Goal: Transaction & Acquisition: Obtain resource

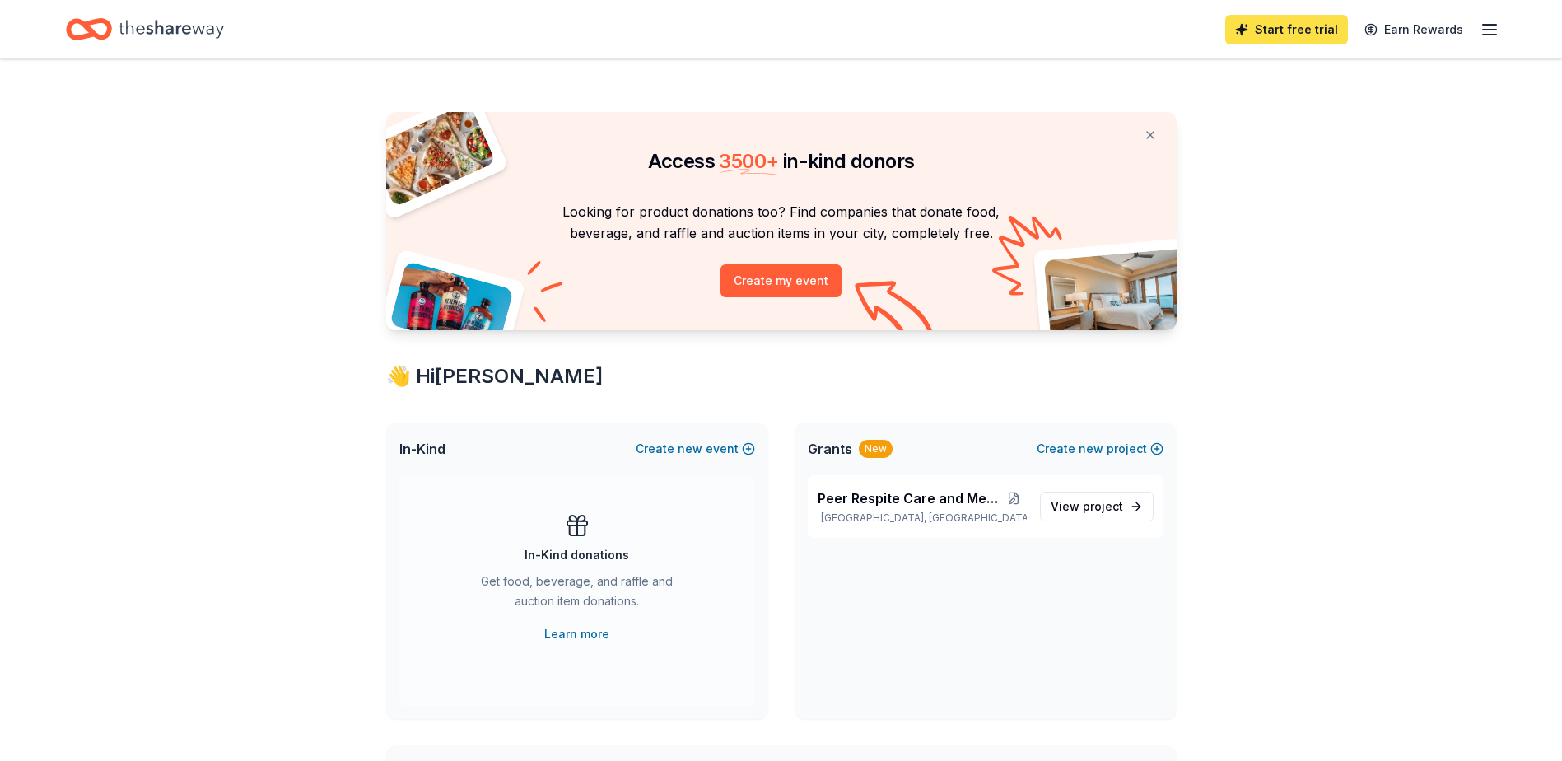
click at [1287, 30] on link "Start free trial" at bounding box center [1286, 30] width 123 height 30
click at [1298, 37] on link "Start free trial" at bounding box center [1286, 30] width 123 height 30
click at [1300, 30] on link "Start free trial" at bounding box center [1286, 30] width 123 height 30
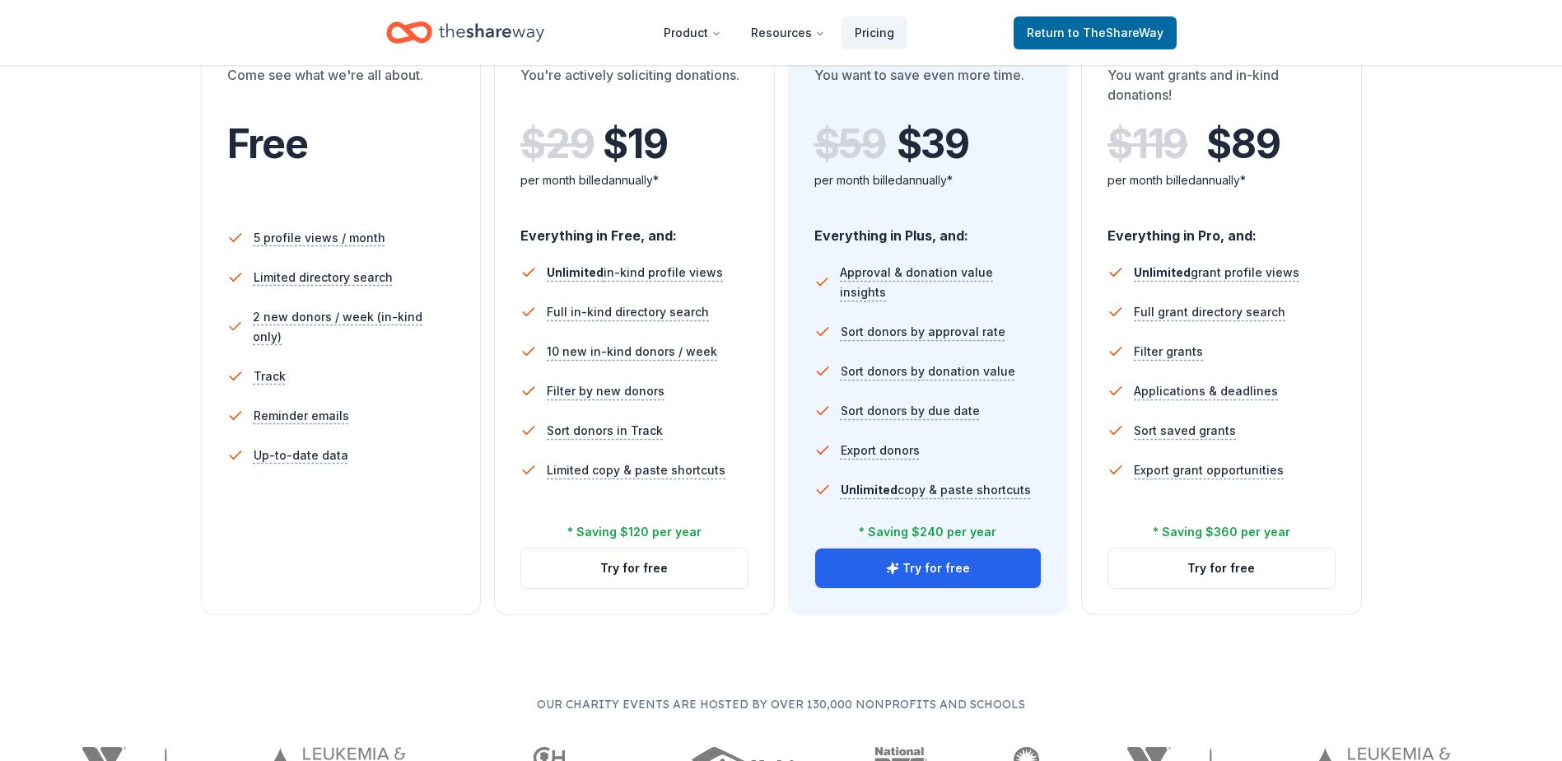
scroll to position [329, 0]
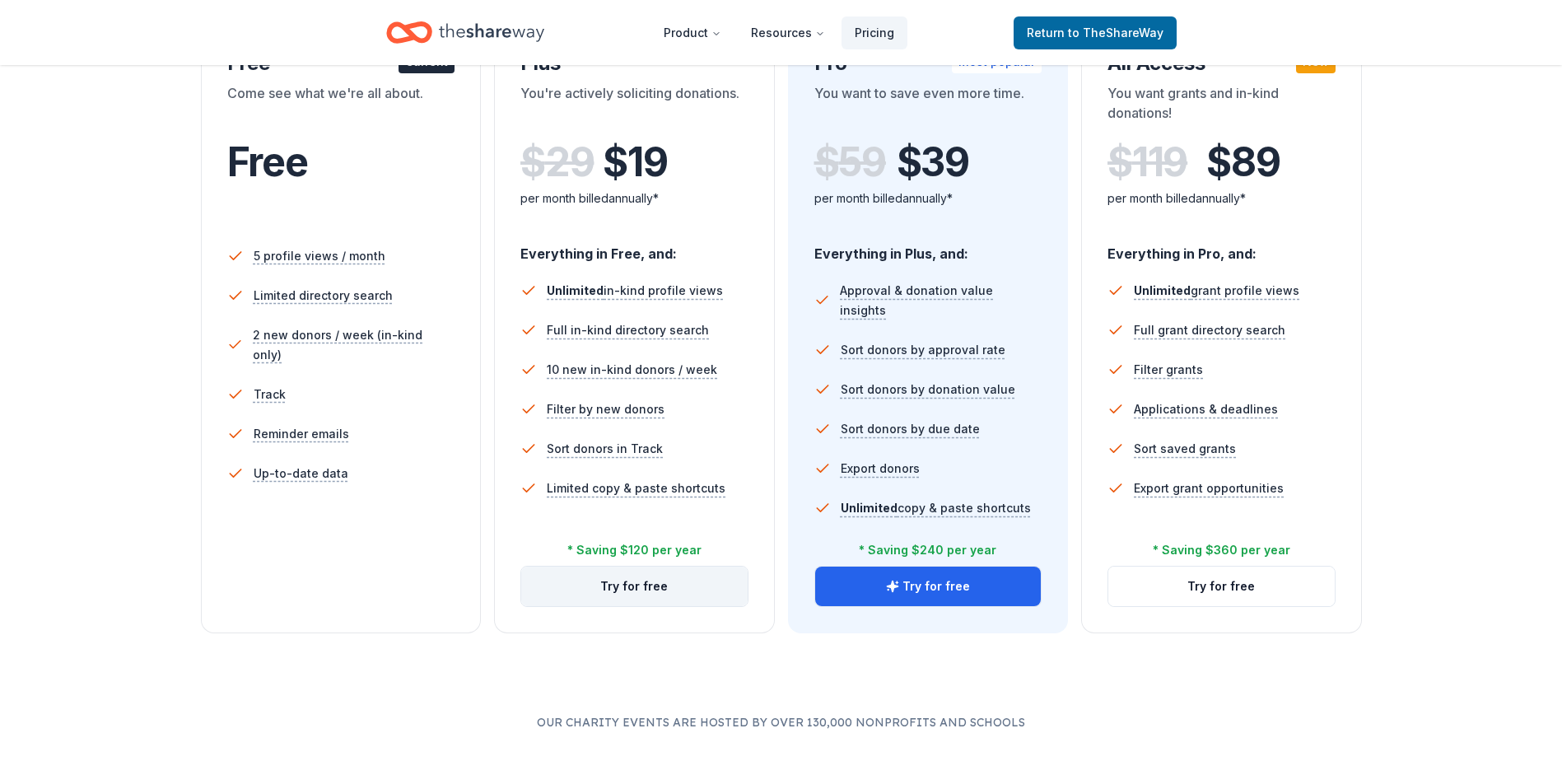
click at [643, 592] on button "Try for free" at bounding box center [634, 586] width 226 height 40
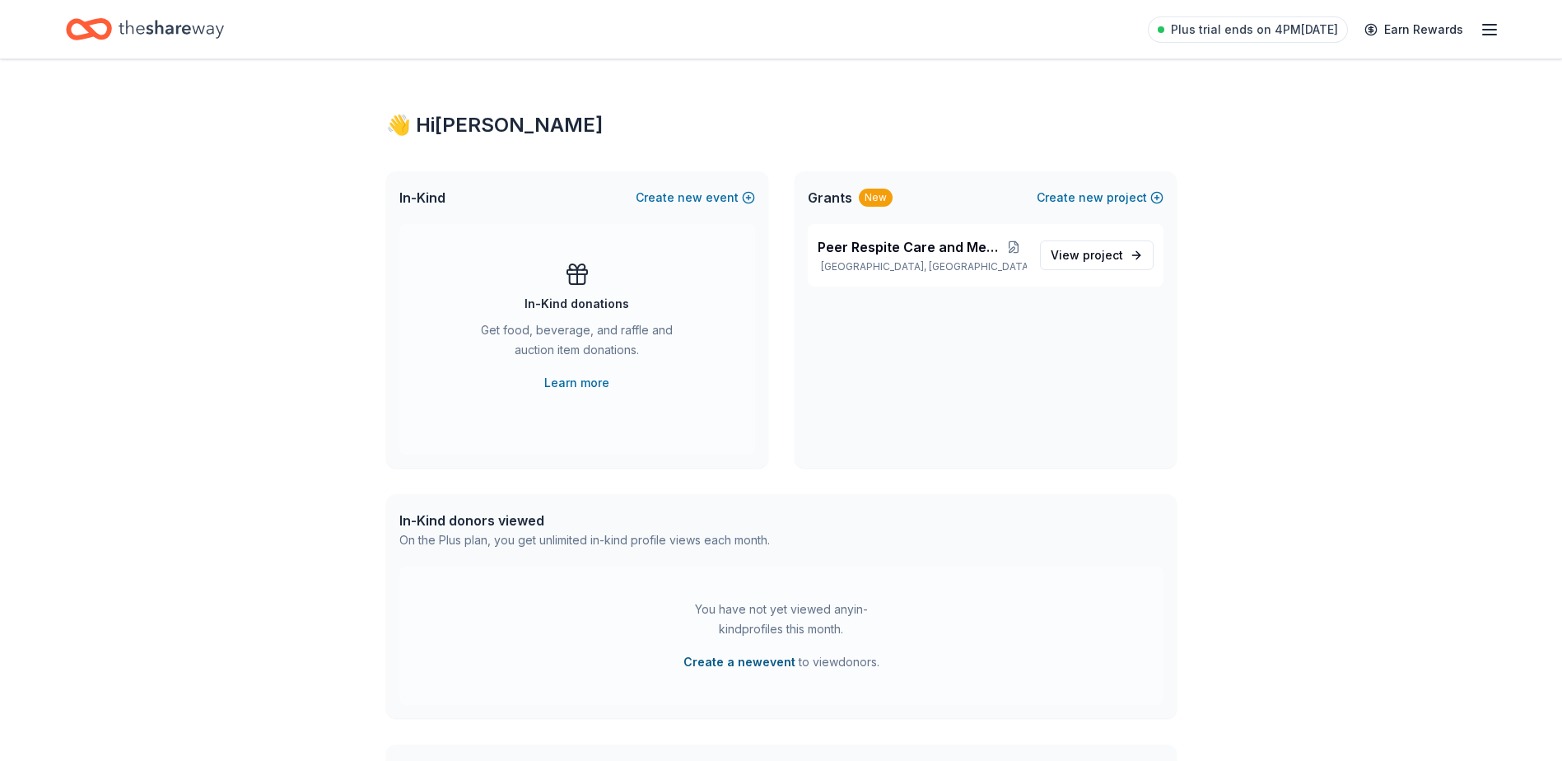
click at [738, 662] on button "Create a new event" at bounding box center [739, 662] width 112 height 20
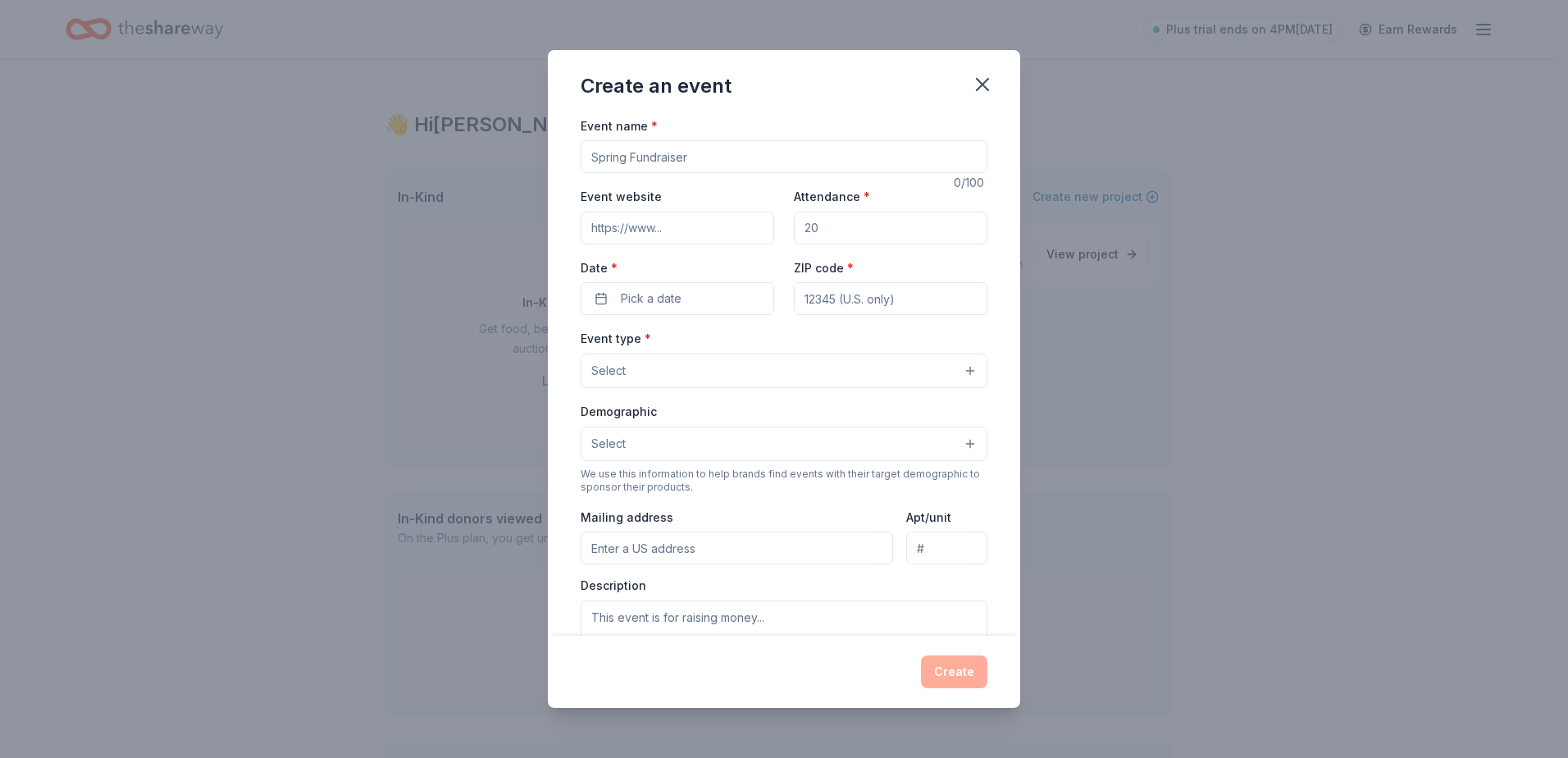
click at [675, 373] on button "Select" at bounding box center [784, 371] width 406 height 35
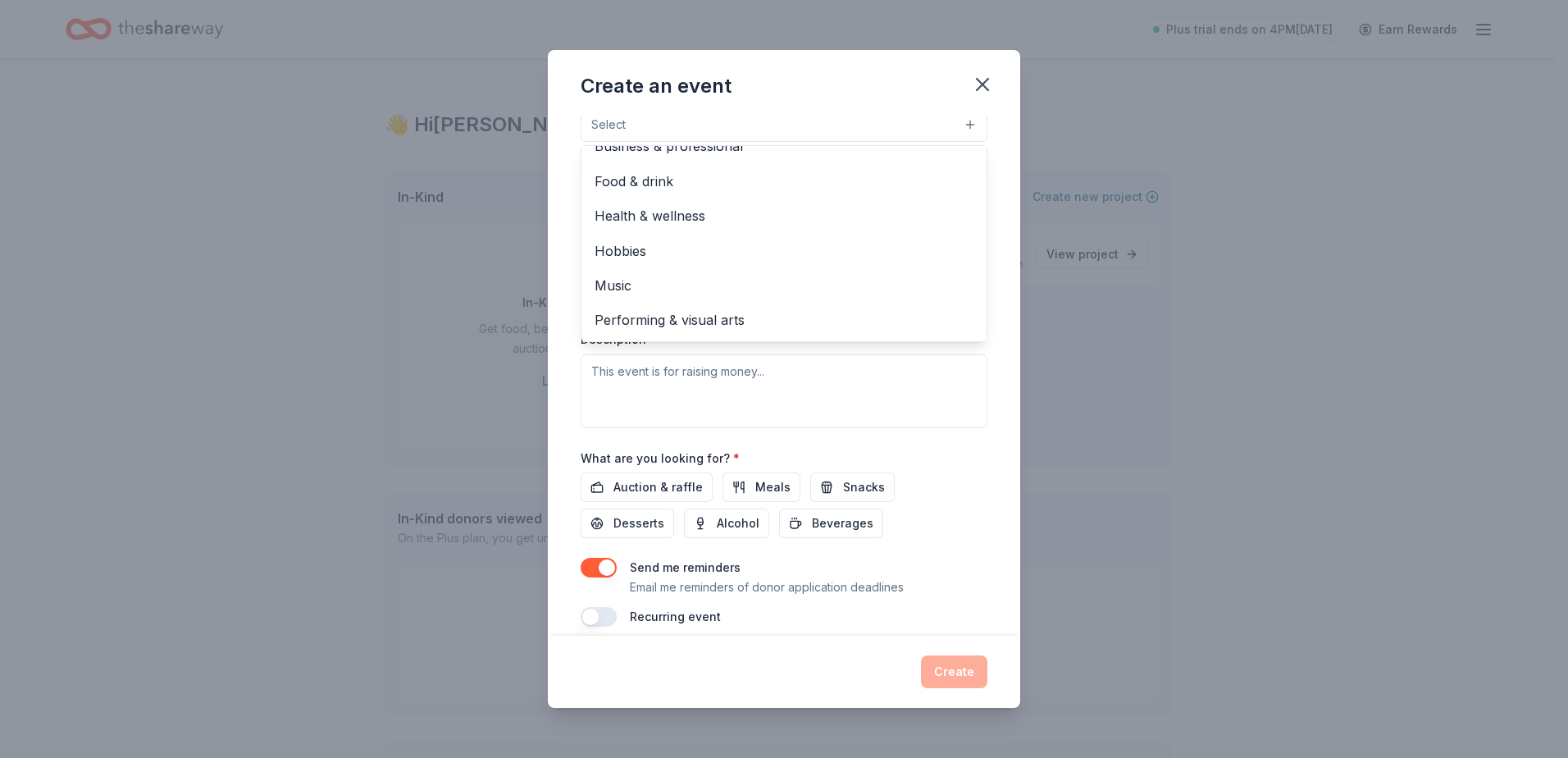
scroll to position [263, 0]
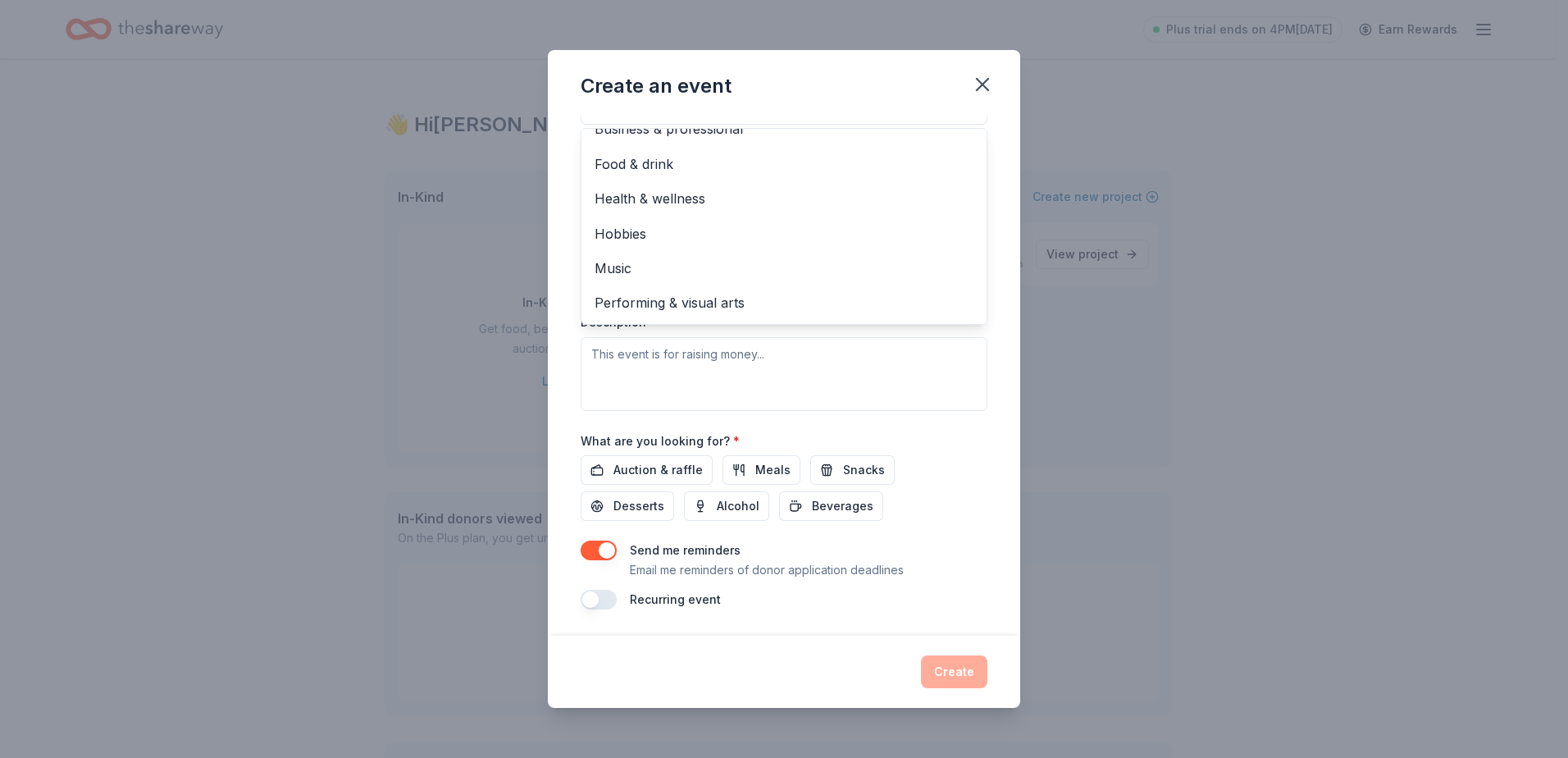
click at [976, 86] on div "Create an event Event name * 0 /100 Event website Attendance * Date * Pick a da…" at bounding box center [784, 379] width 472 height 658
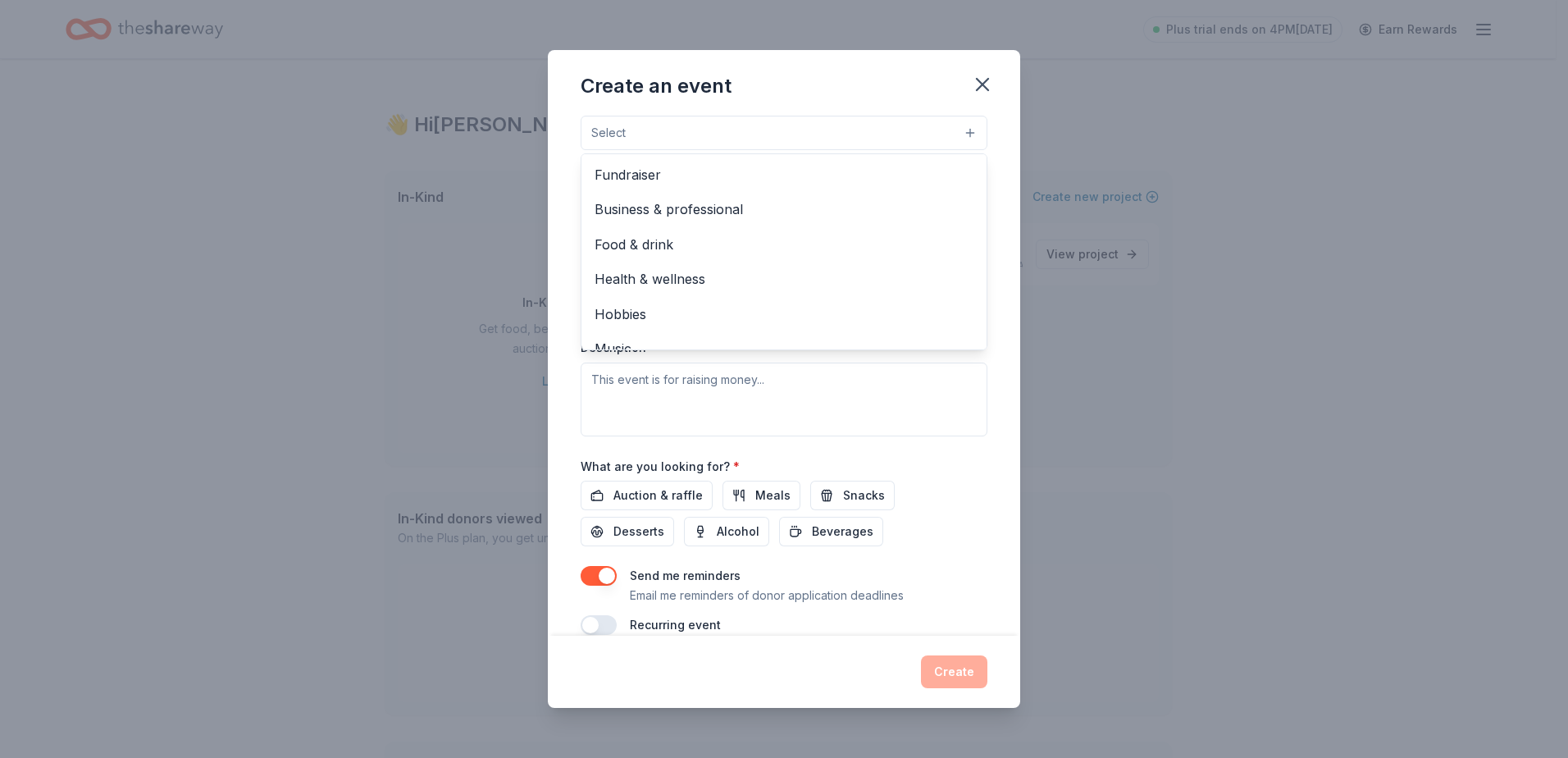
click at [953, 131] on button "Select" at bounding box center [784, 132] width 406 height 35
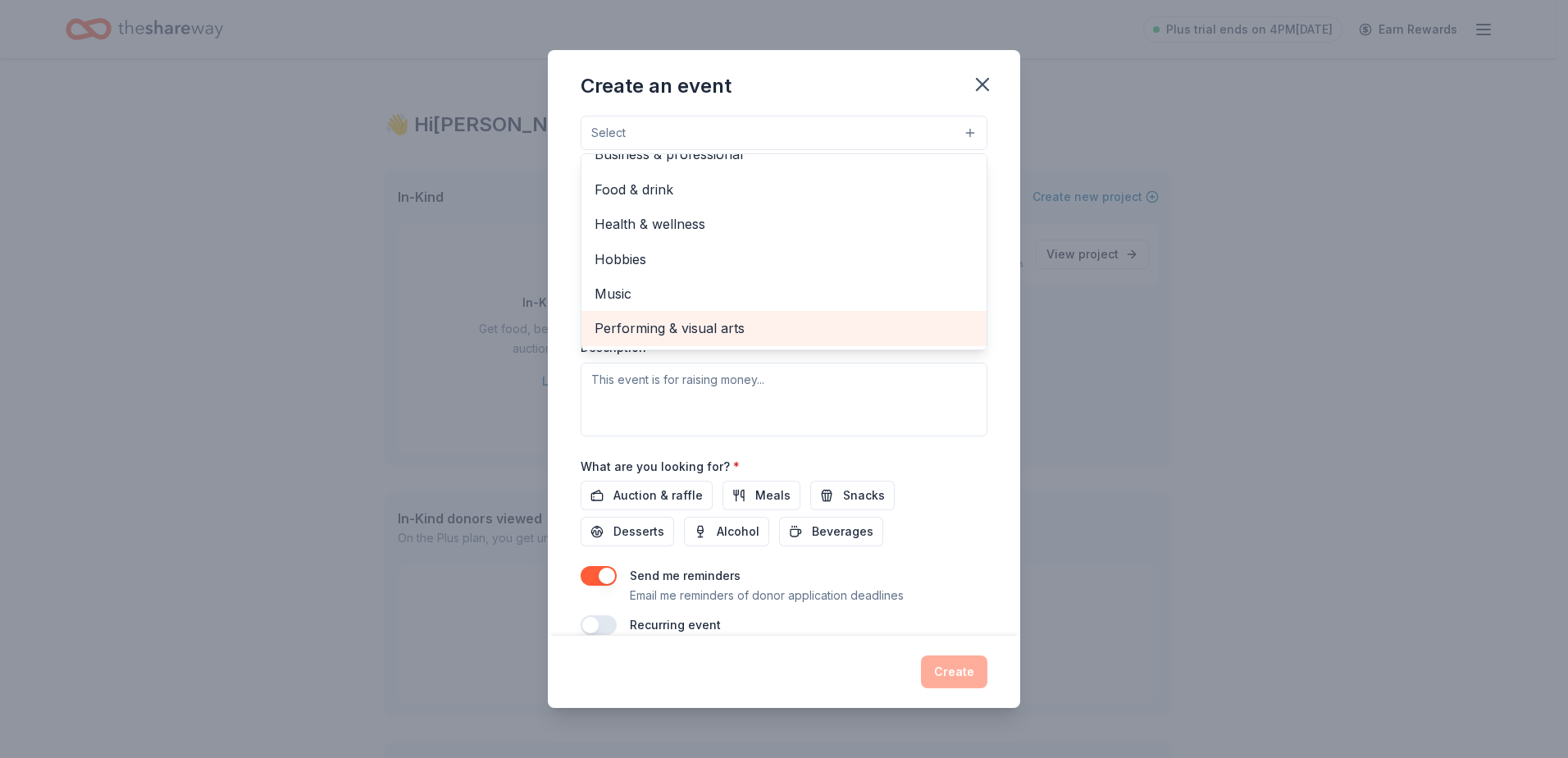
scroll to position [263, 0]
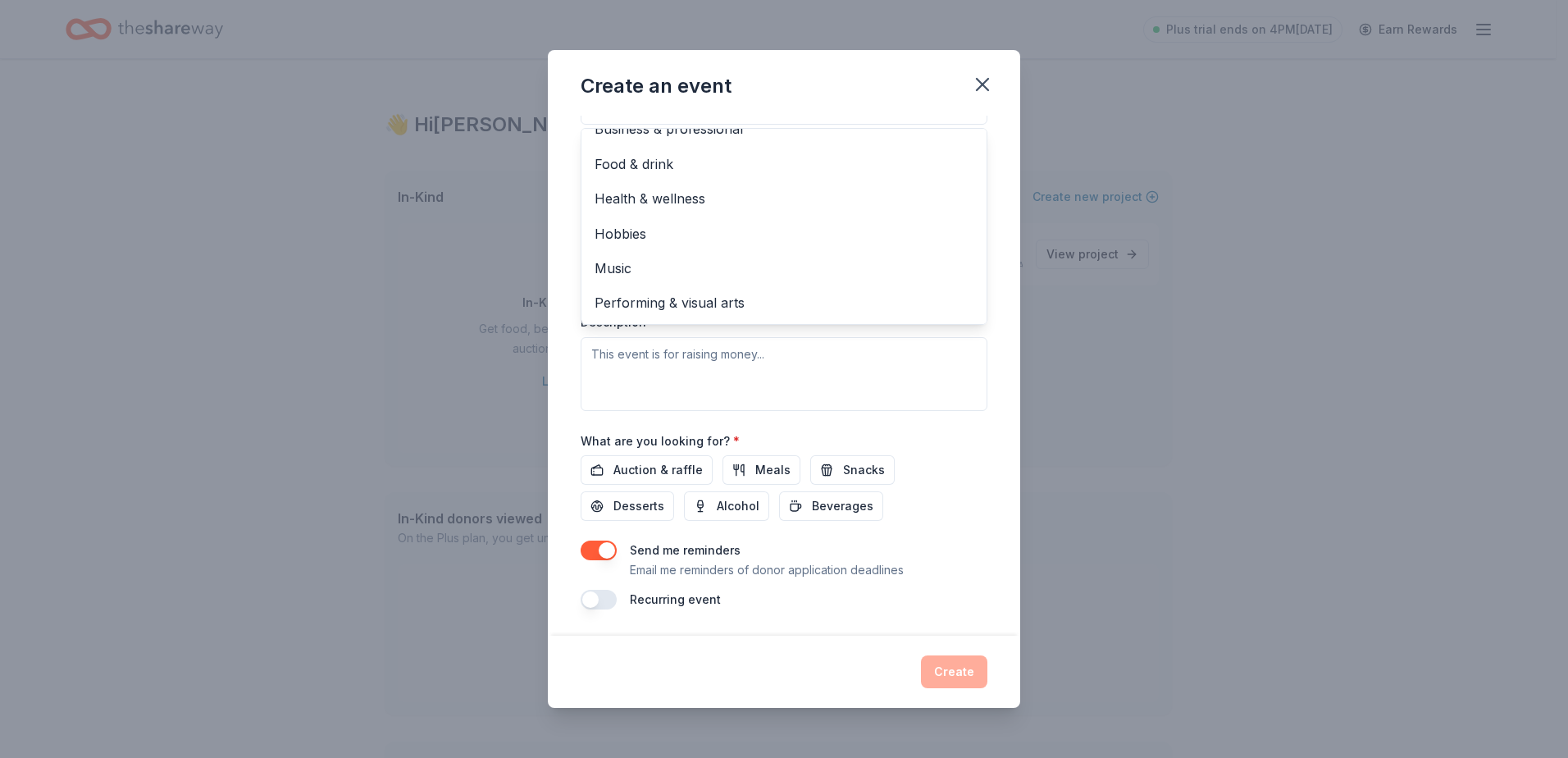
click at [977, 82] on div "Create an event Event name * 0 /100 Event website Attendance * Date * Pick a da…" at bounding box center [784, 379] width 472 height 658
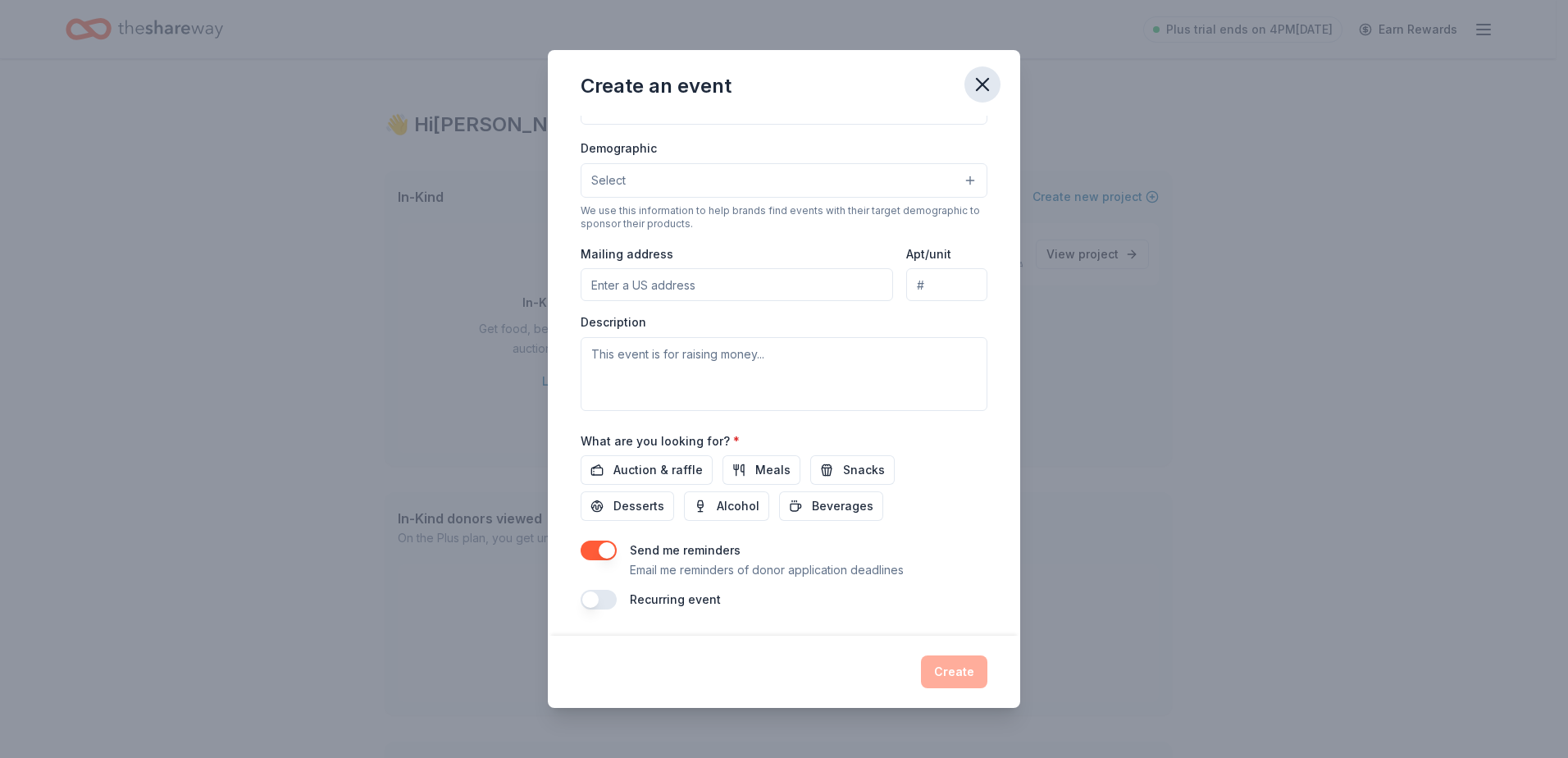
click at [981, 88] on icon "button" at bounding box center [982, 84] width 23 height 23
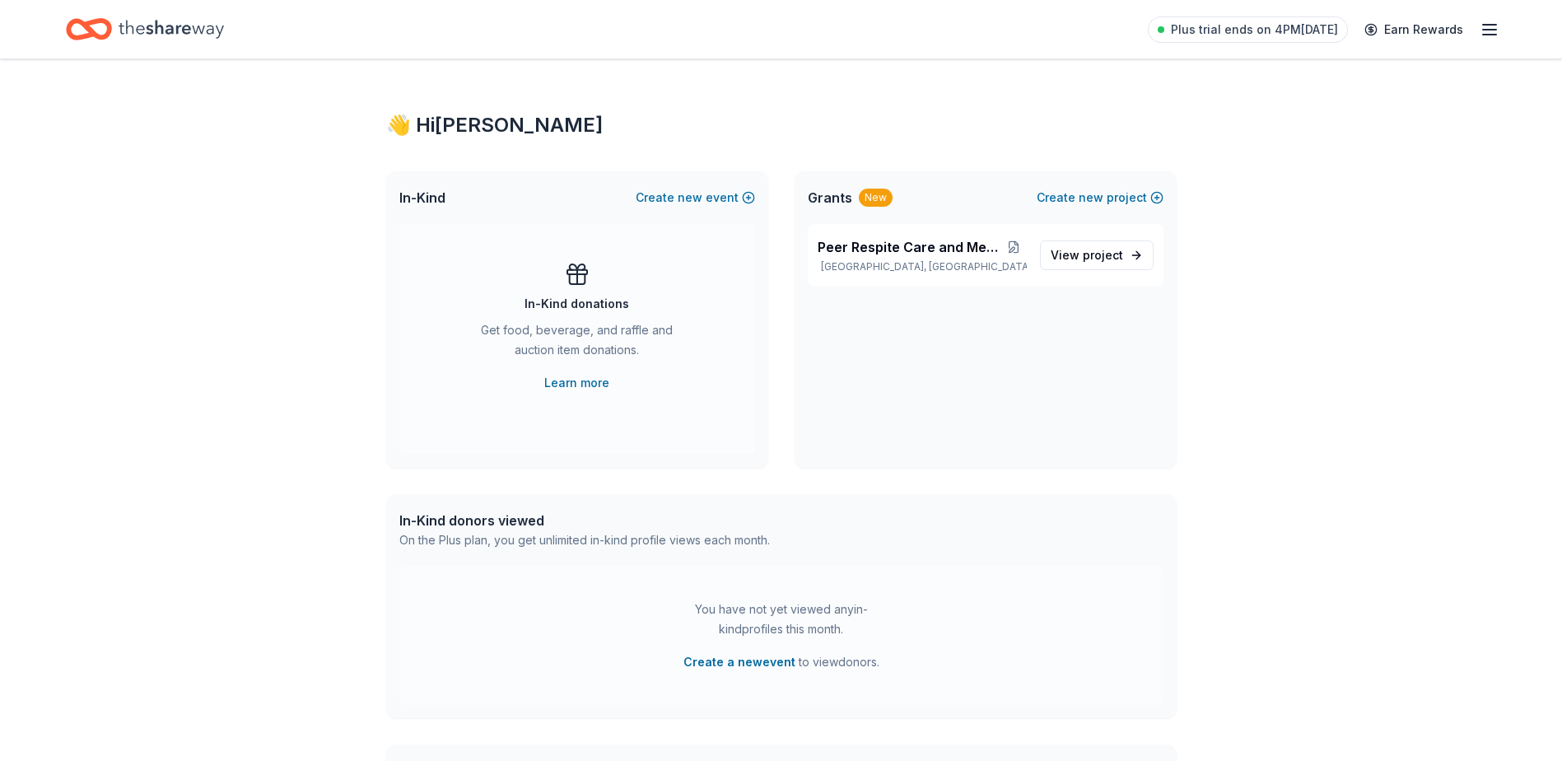
click at [581, 273] on icon at bounding box center [577, 274] width 26 height 26
click at [584, 386] on link "Learn more" at bounding box center [576, 383] width 65 height 20
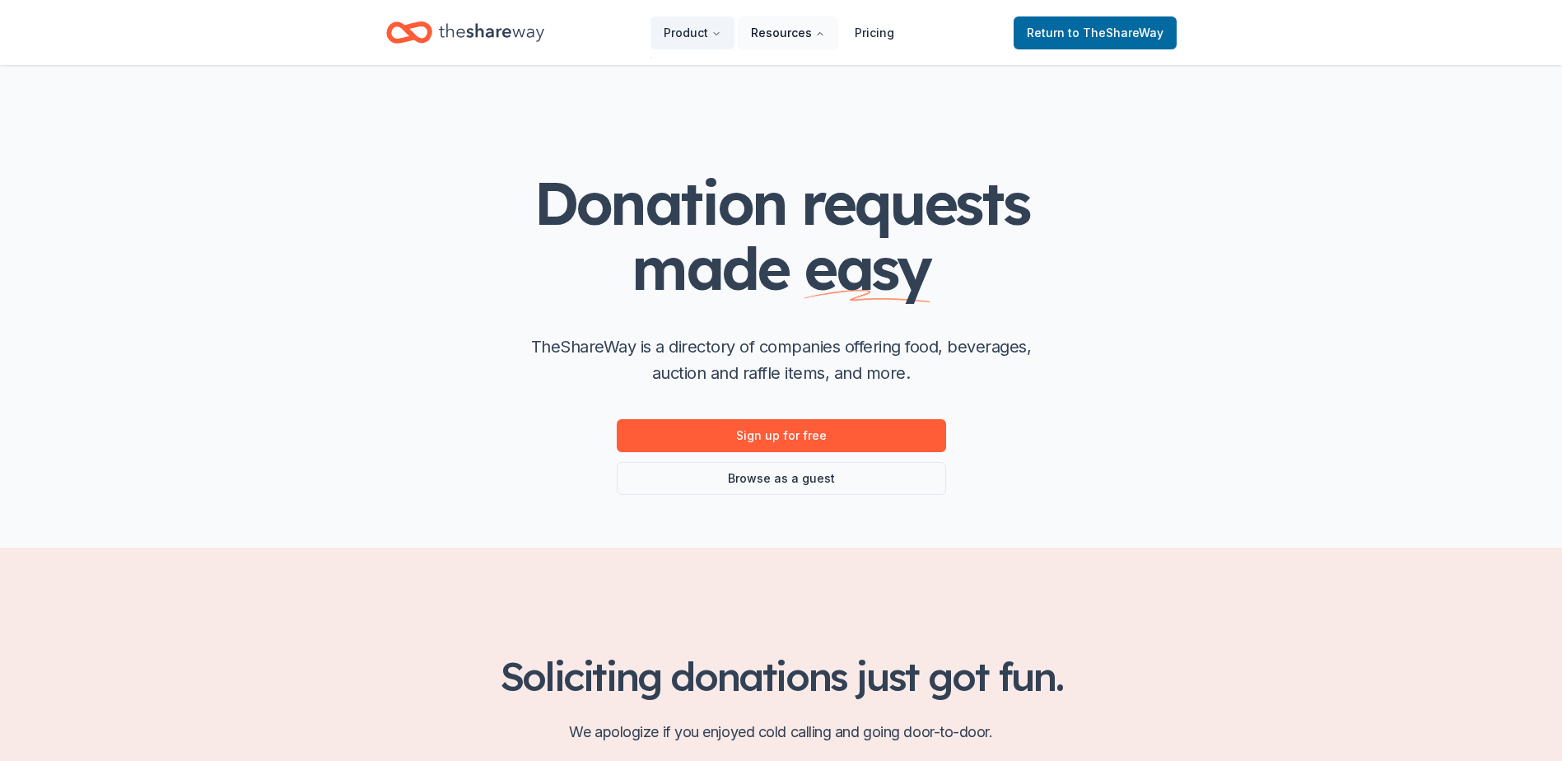
click at [794, 32] on button "Resources" at bounding box center [788, 32] width 100 height 33
click at [820, 30] on icon "Main" at bounding box center [820, 34] width 10 height 10
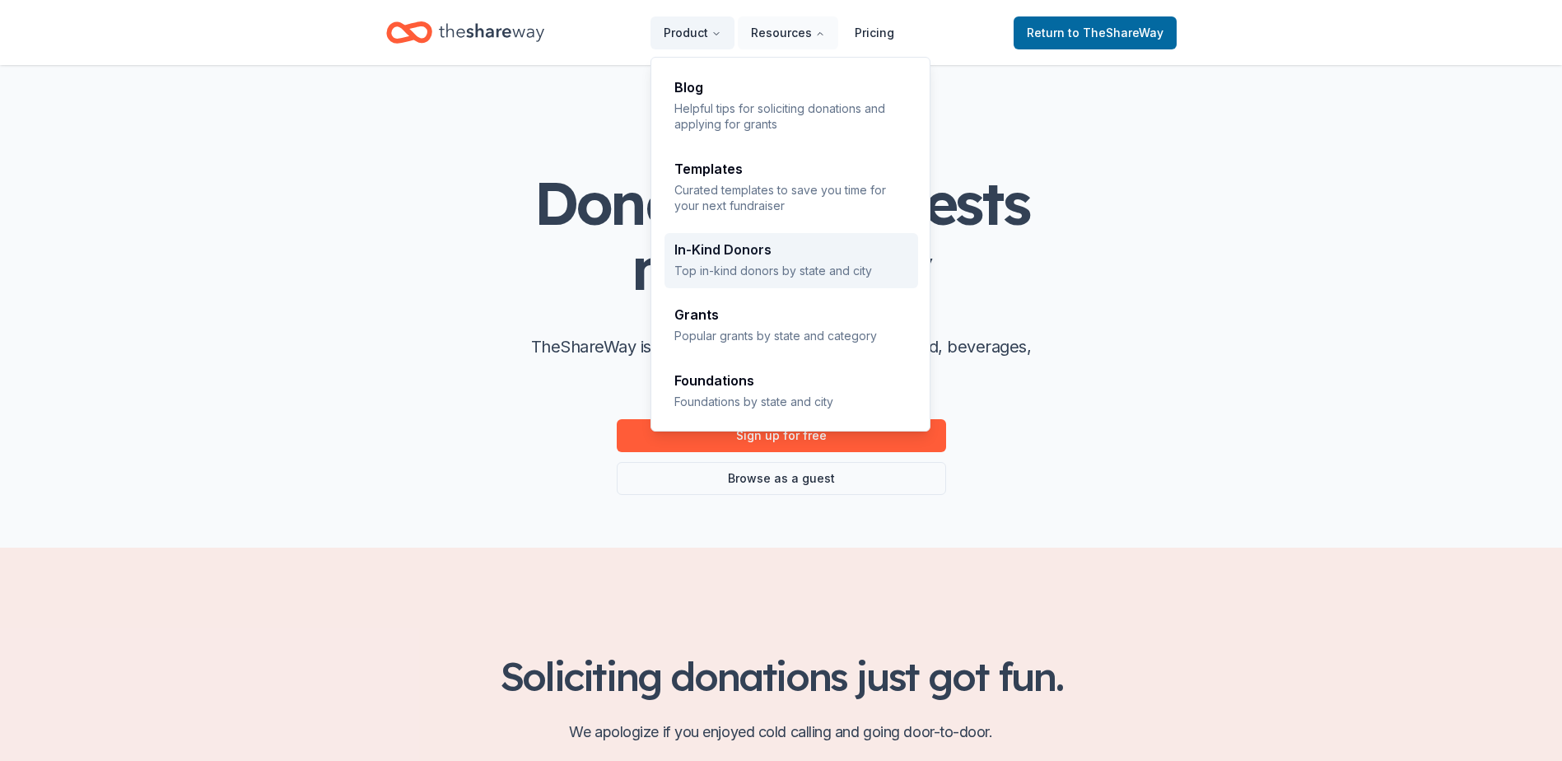
click at [783, 258] on div "In-Kind Donors Top in-kind donors by state and city" at bounding box center [791, 260] width 234 height 35
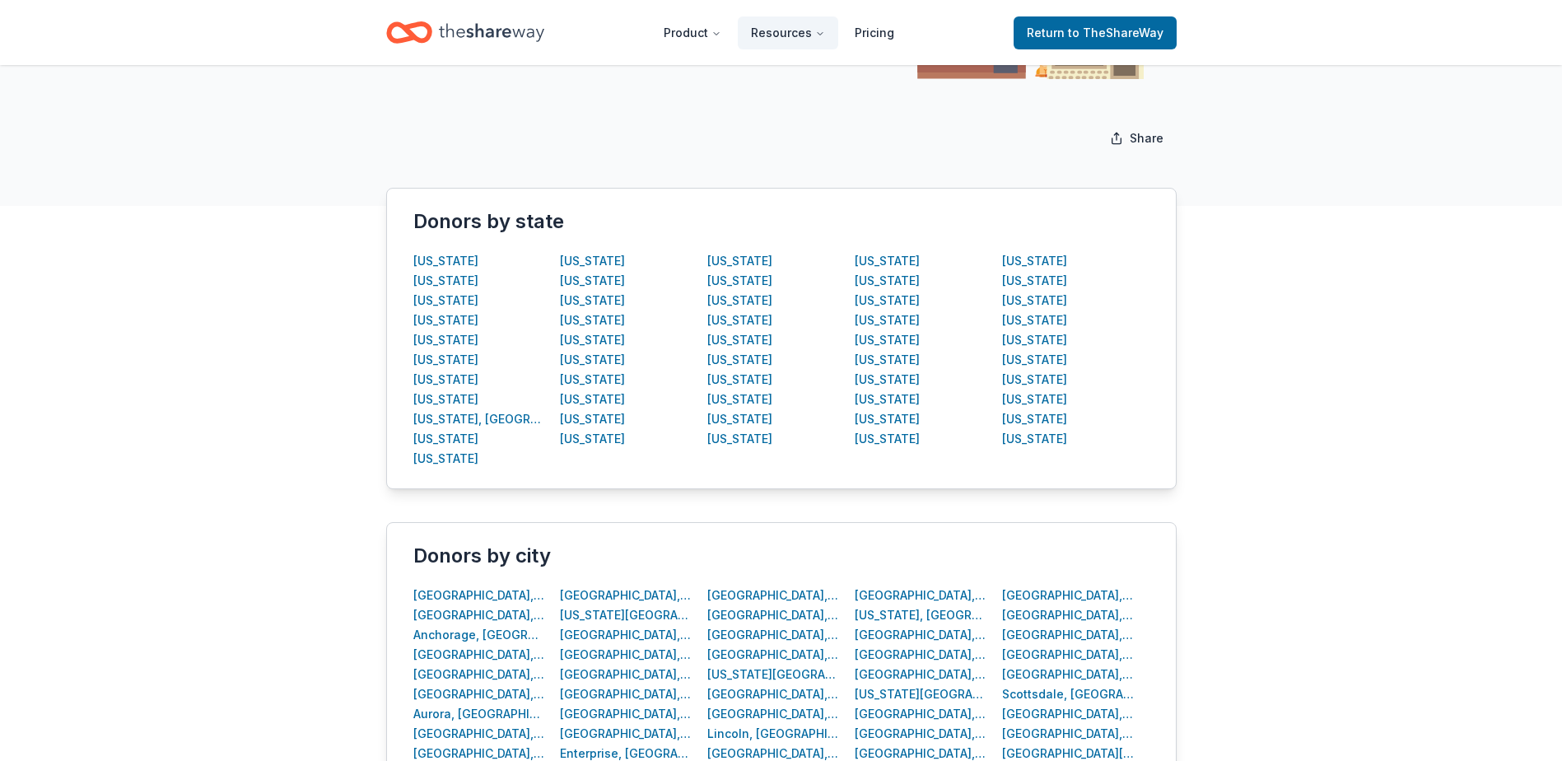
scroll to position [247, 0]
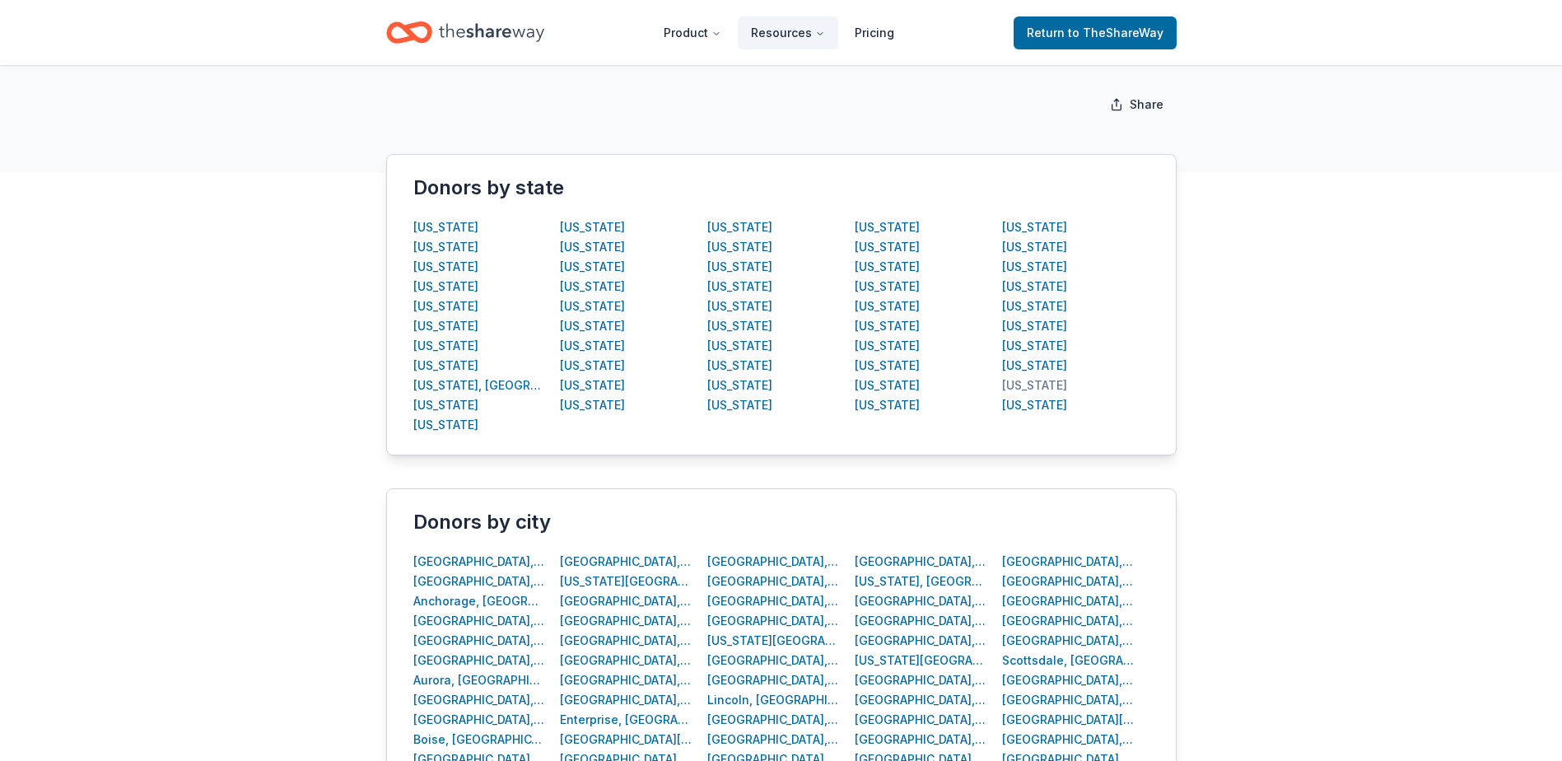
click at [1032, 385] on div "[US_STATE]" at bounding box center [1034, 385] width 65 height 20
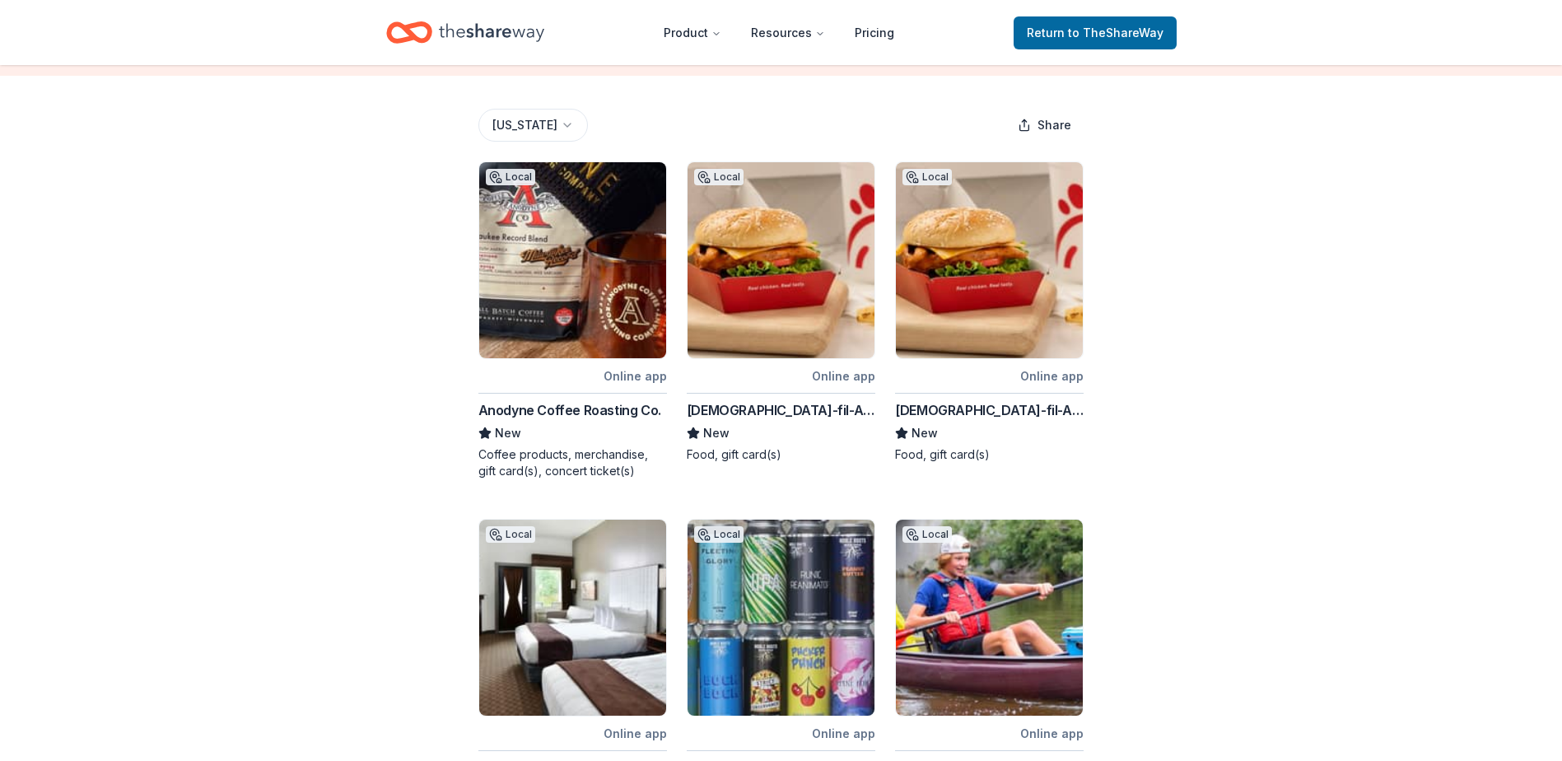
scroll to position [198, 0]
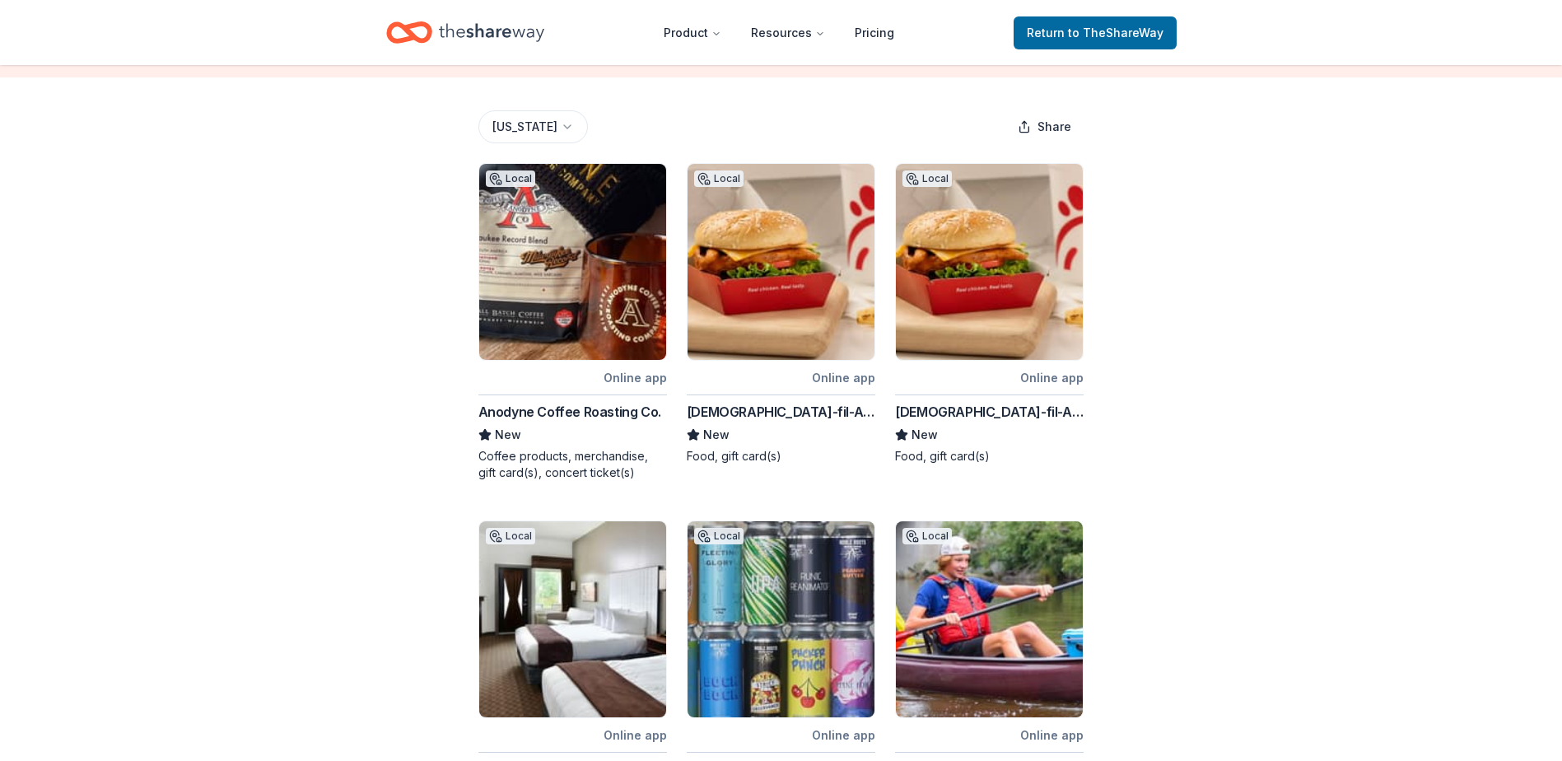
click at [789, 259] on img at bounding box center [780, 262] width 187 height 196
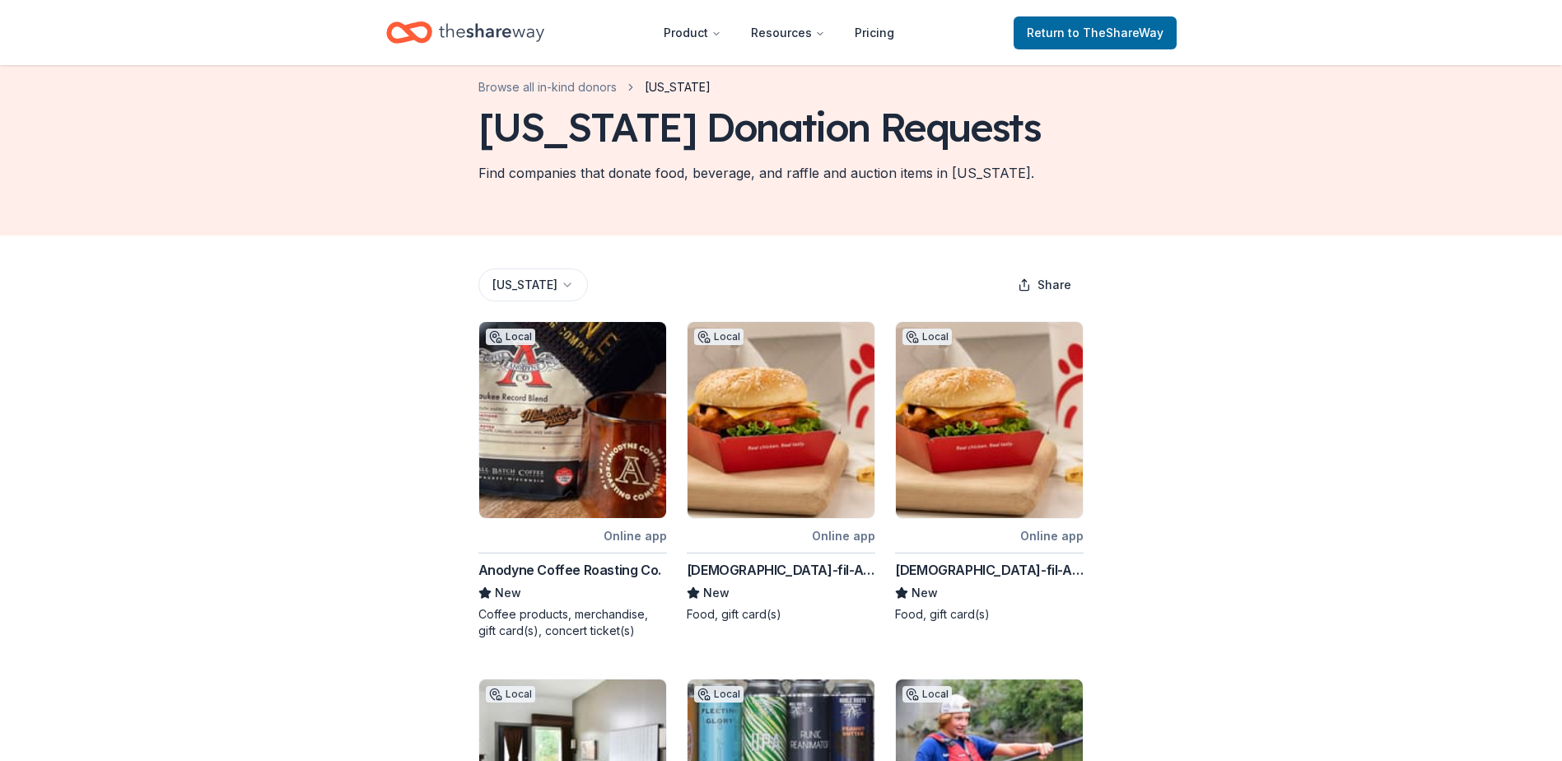
scroll to position [0, 0]
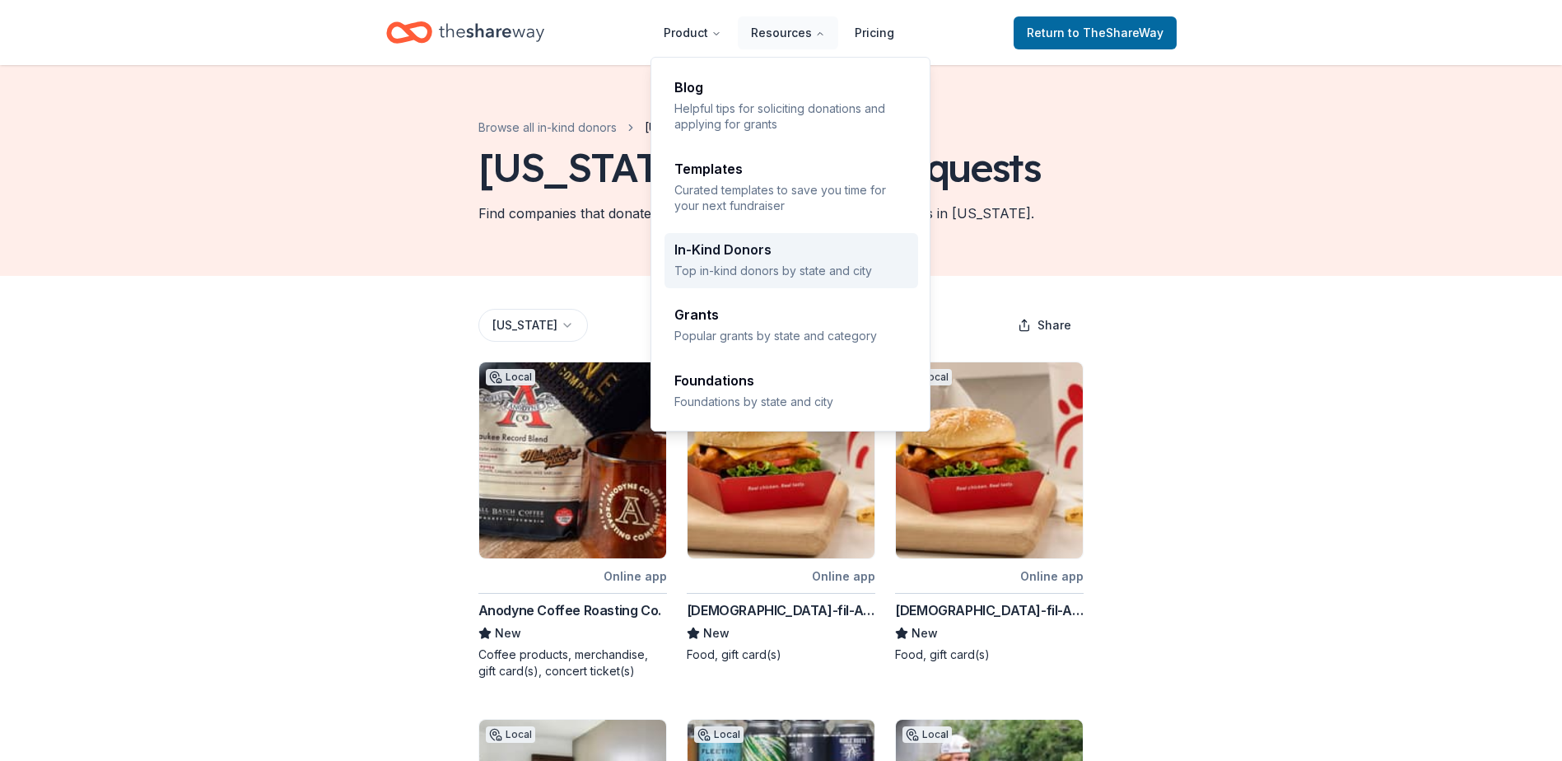
click at [727, 252] on div "In-Kind Donors" at bounding box center [791, 249] width 234 height 13
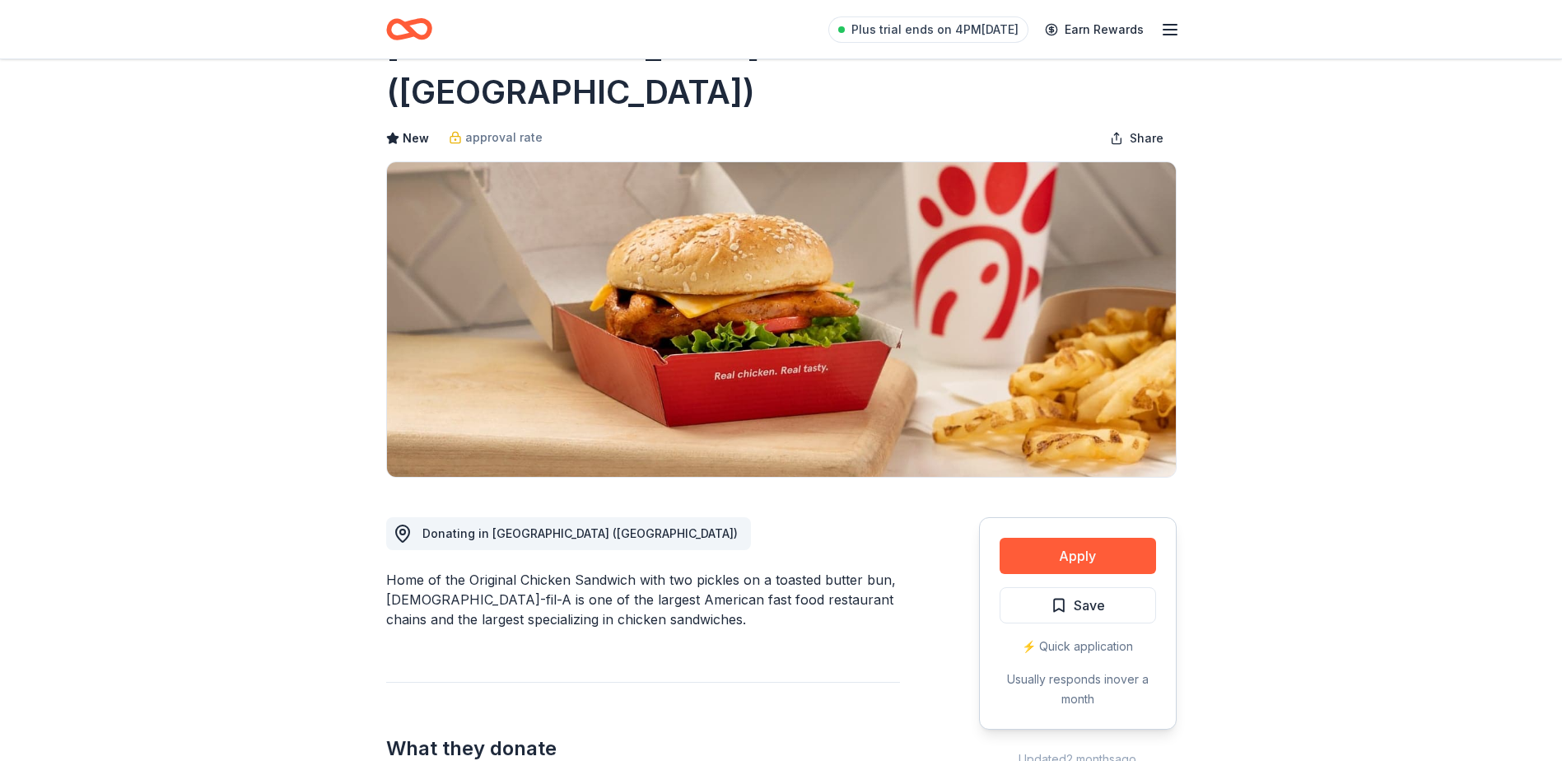
scroll to position [165, 0]
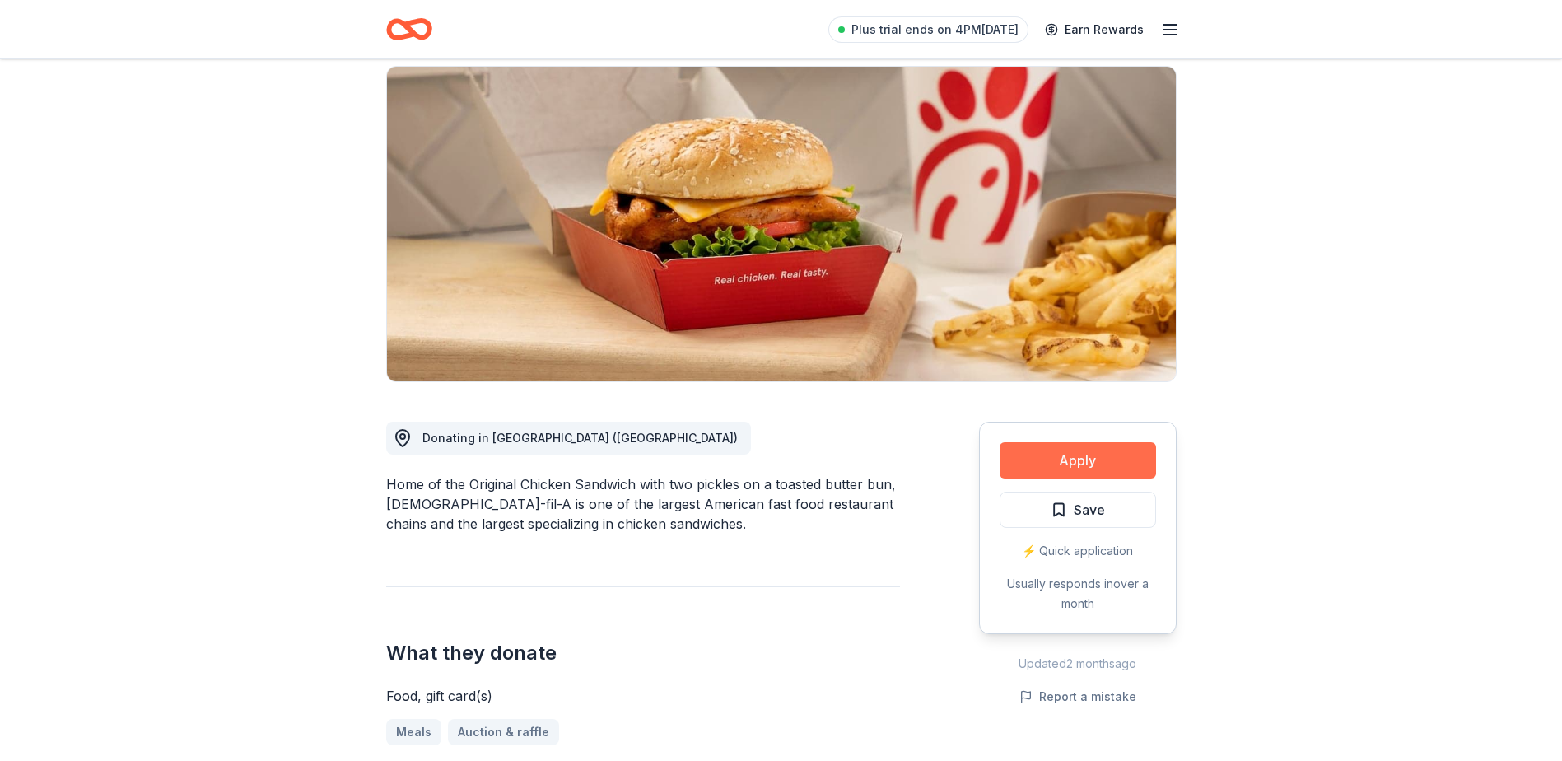
click at [1074, 442] on button "Apply" at bounding box center [1077, 460] width 156 height 36
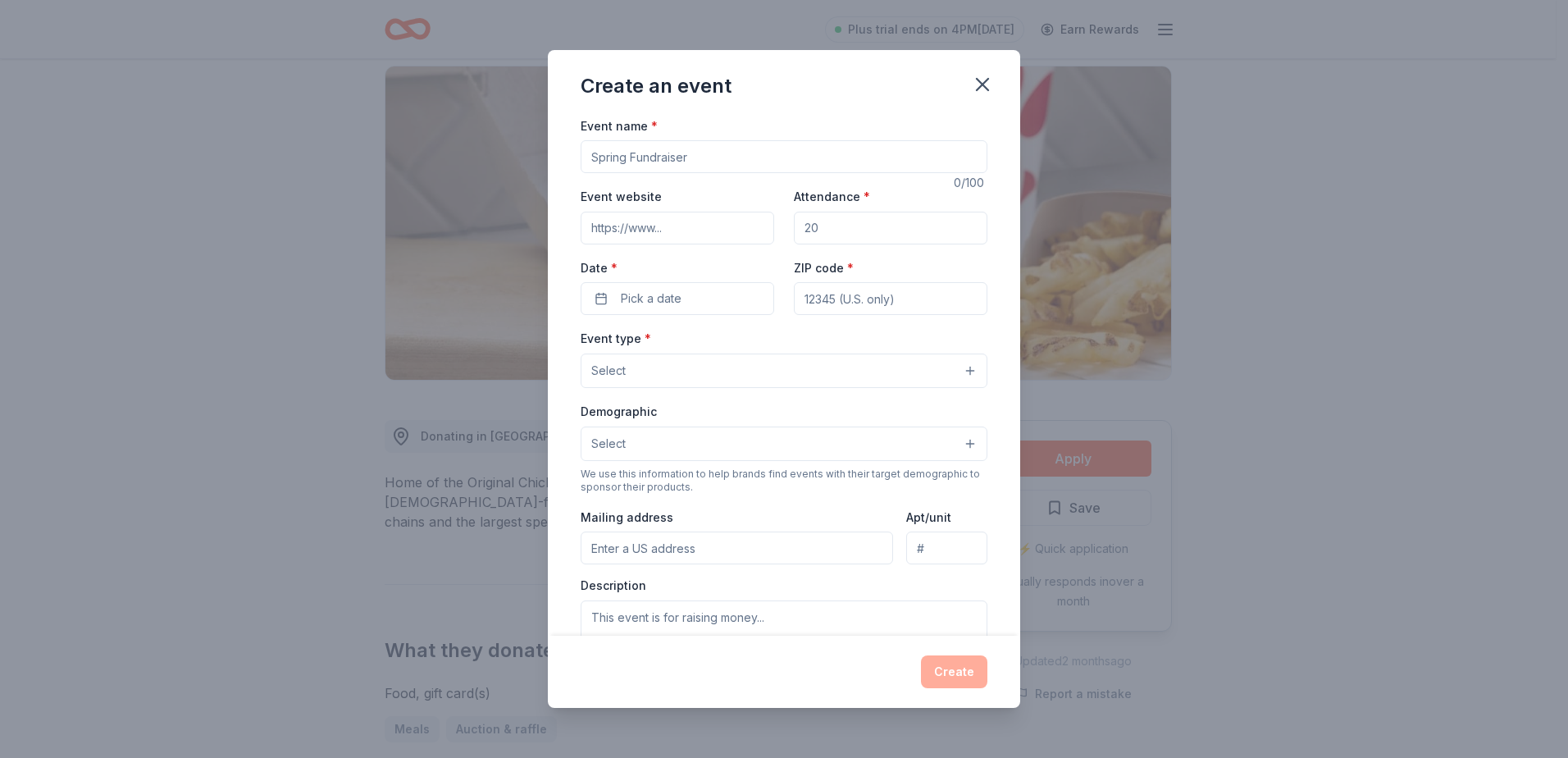
click at [752, 165] on input "Event name *" at bounding box center [784, 156] width 406 height 33
click at [731, 123] on div "Event name *" at bounding box center [784, 144] width 406 height 58
click at [985, 85] on icon "button" at bounding box center [982, 84] width 23 height 23
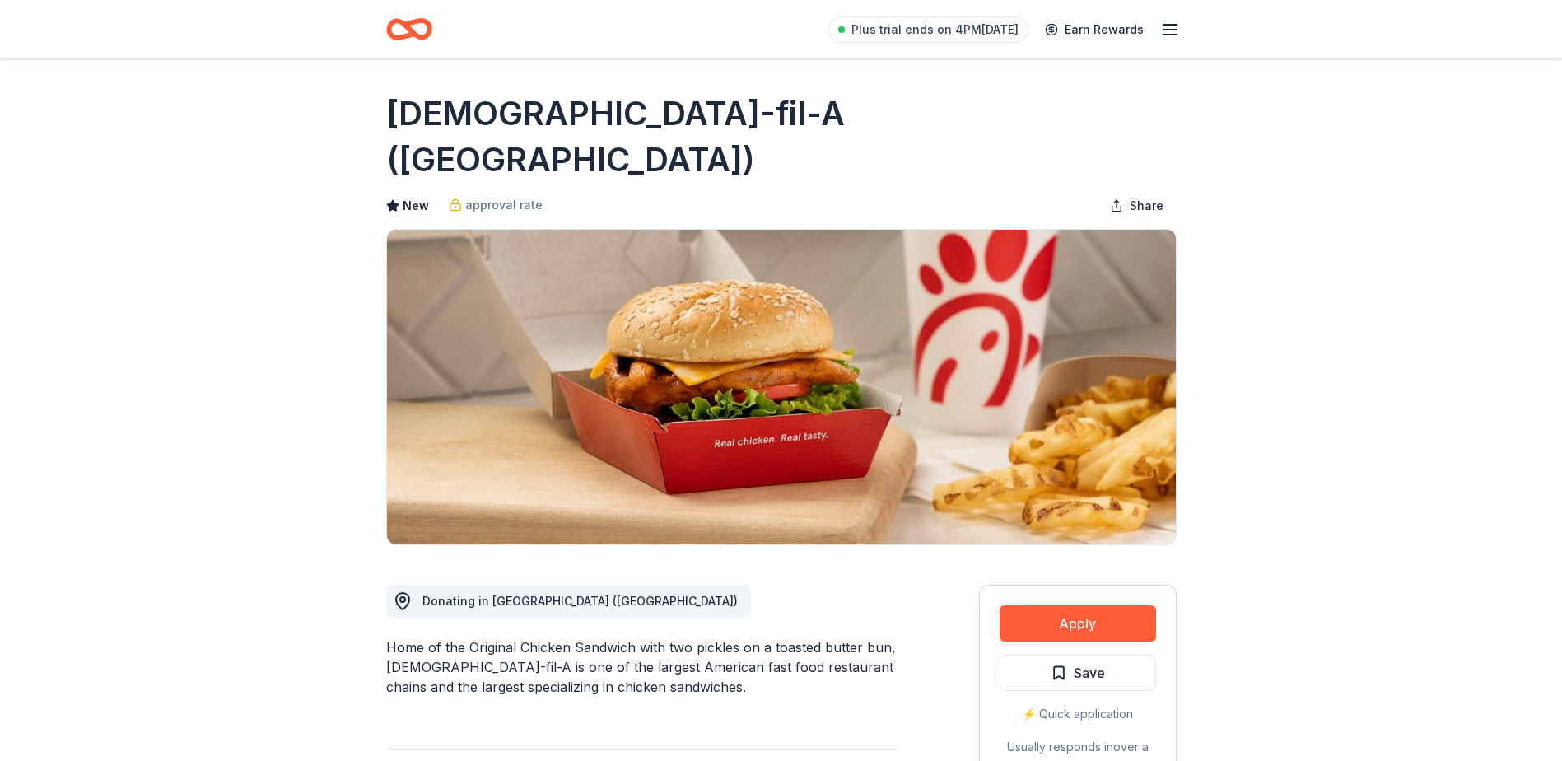
scroll to position [0, 0]
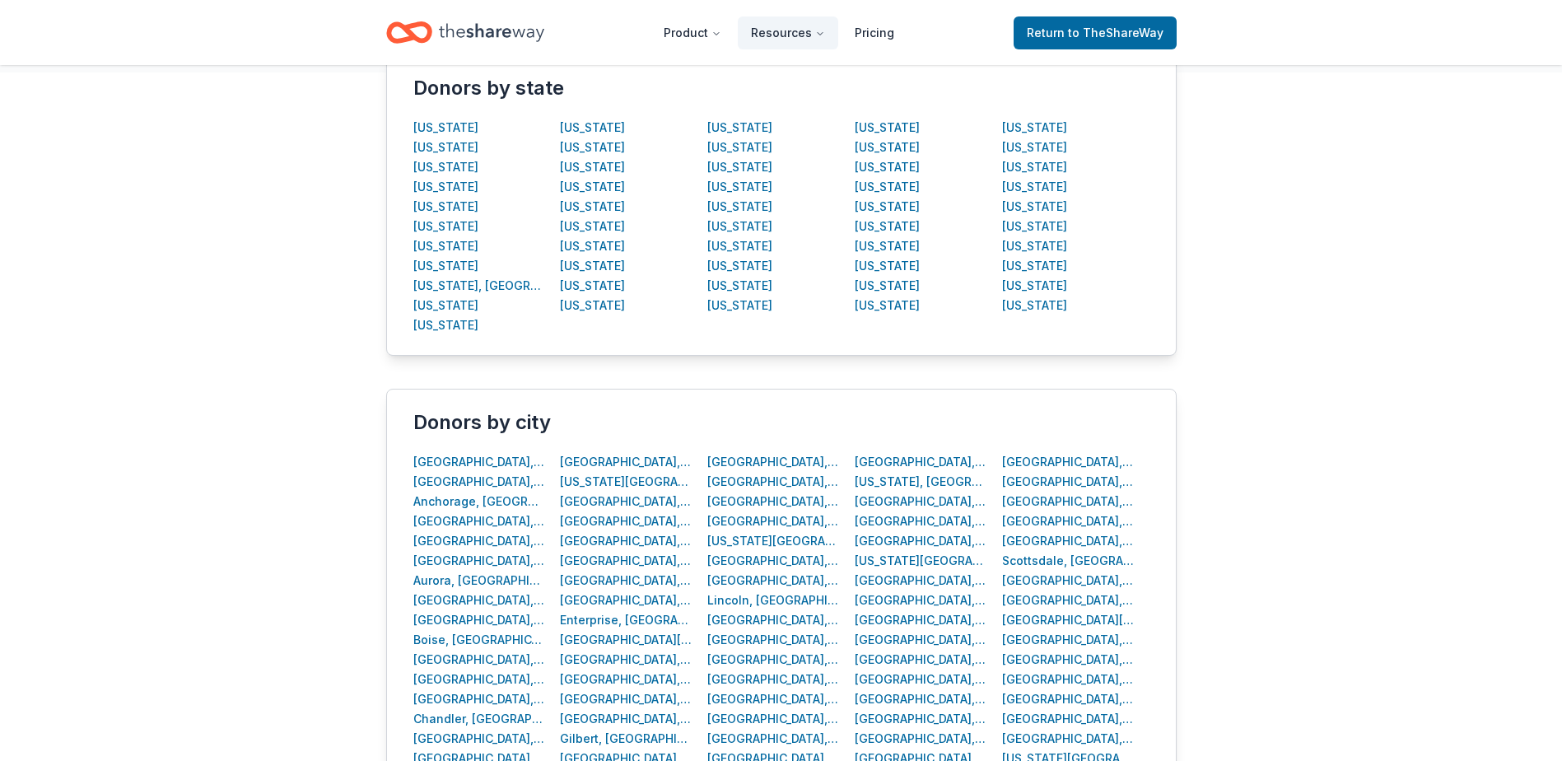
scroll to position [494, 0]
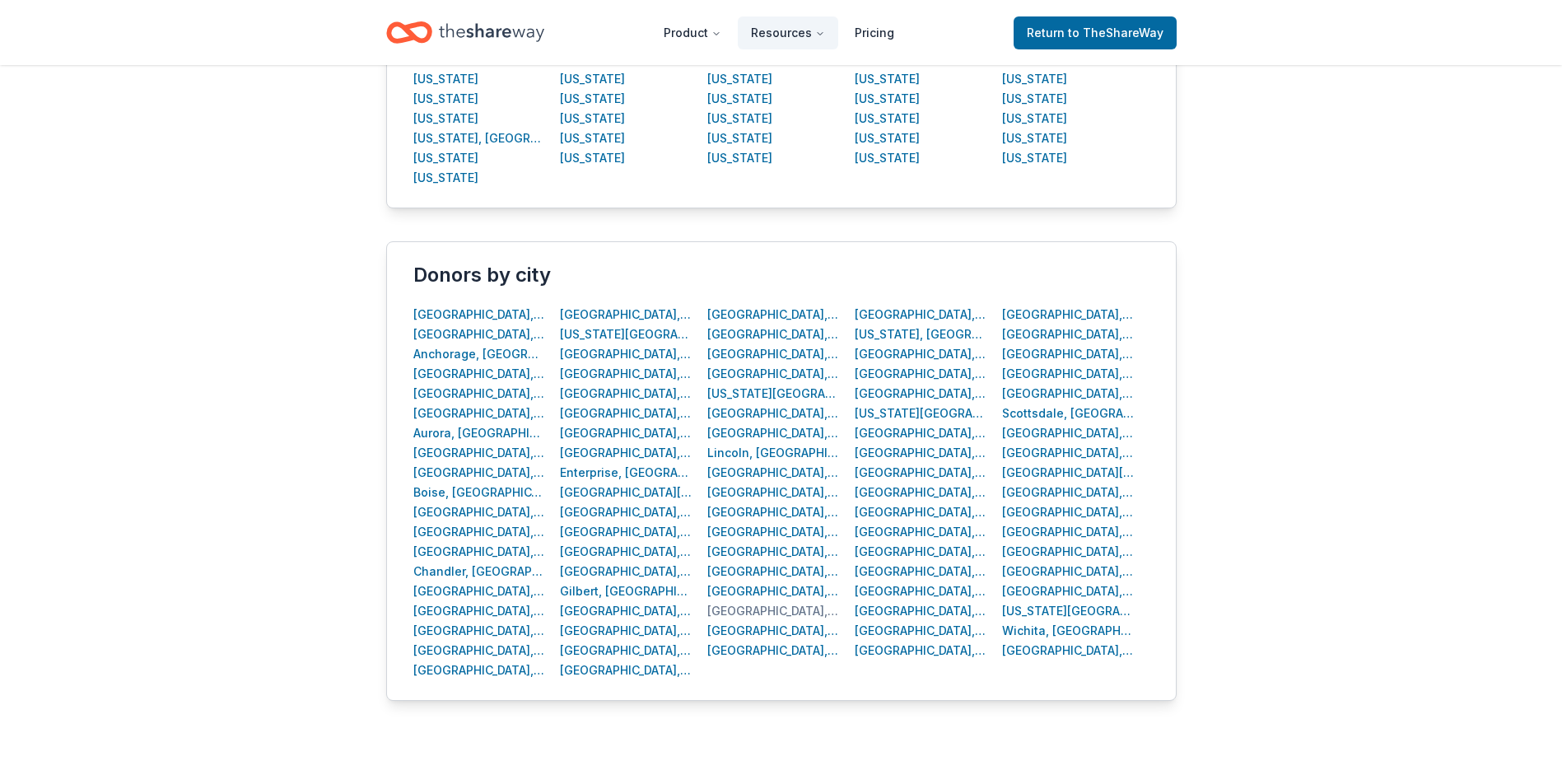
click at [735, 608] on div "[GEOGRAPHIC_DATA], [GEOGRAPHIC_DATA]" at bounding box center [773, 611] width 133 height 20
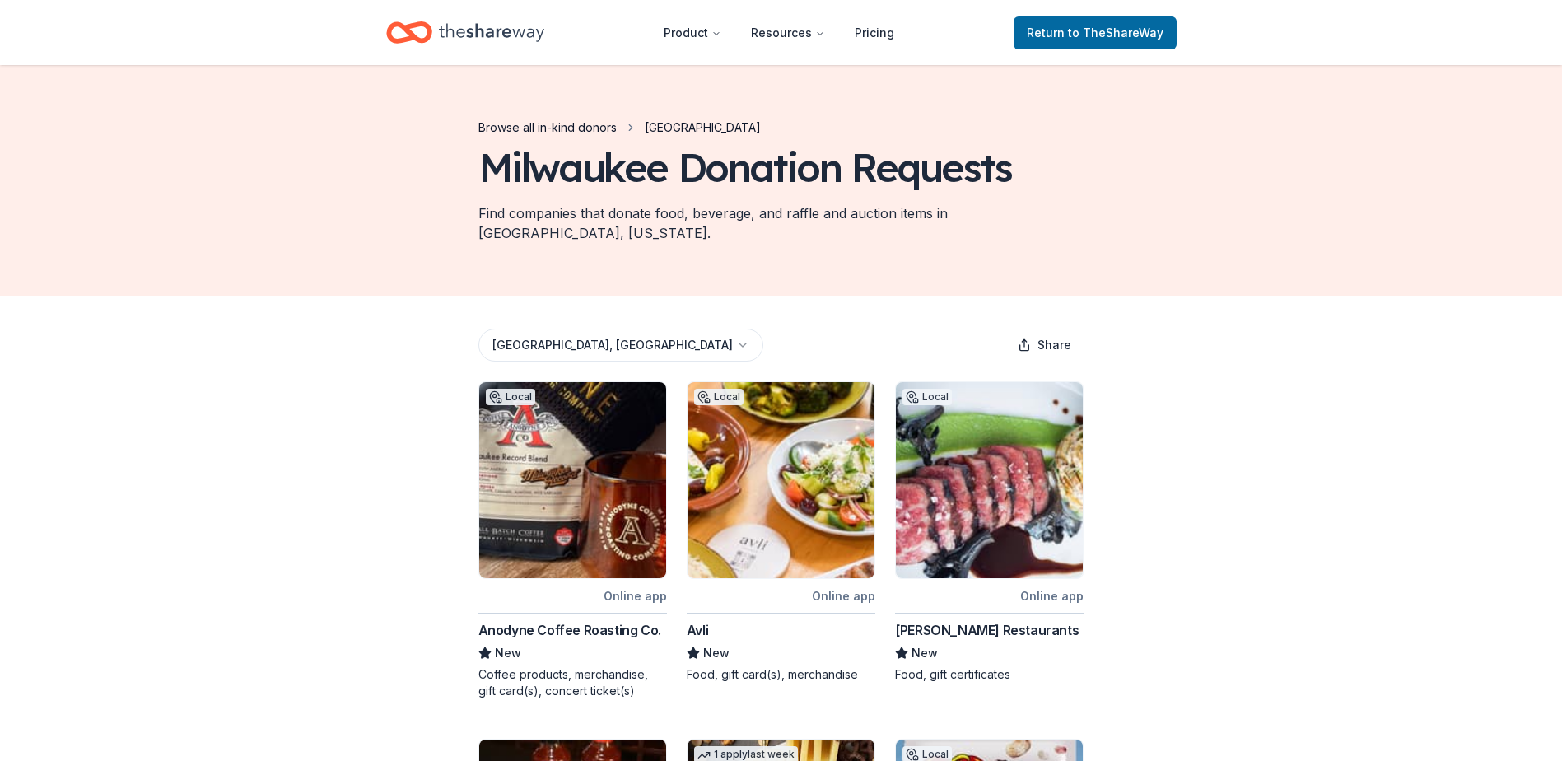
click at [543, 132] on link "Browse all in-kind donors" at bounding box center [547, 128] width 138 height 20
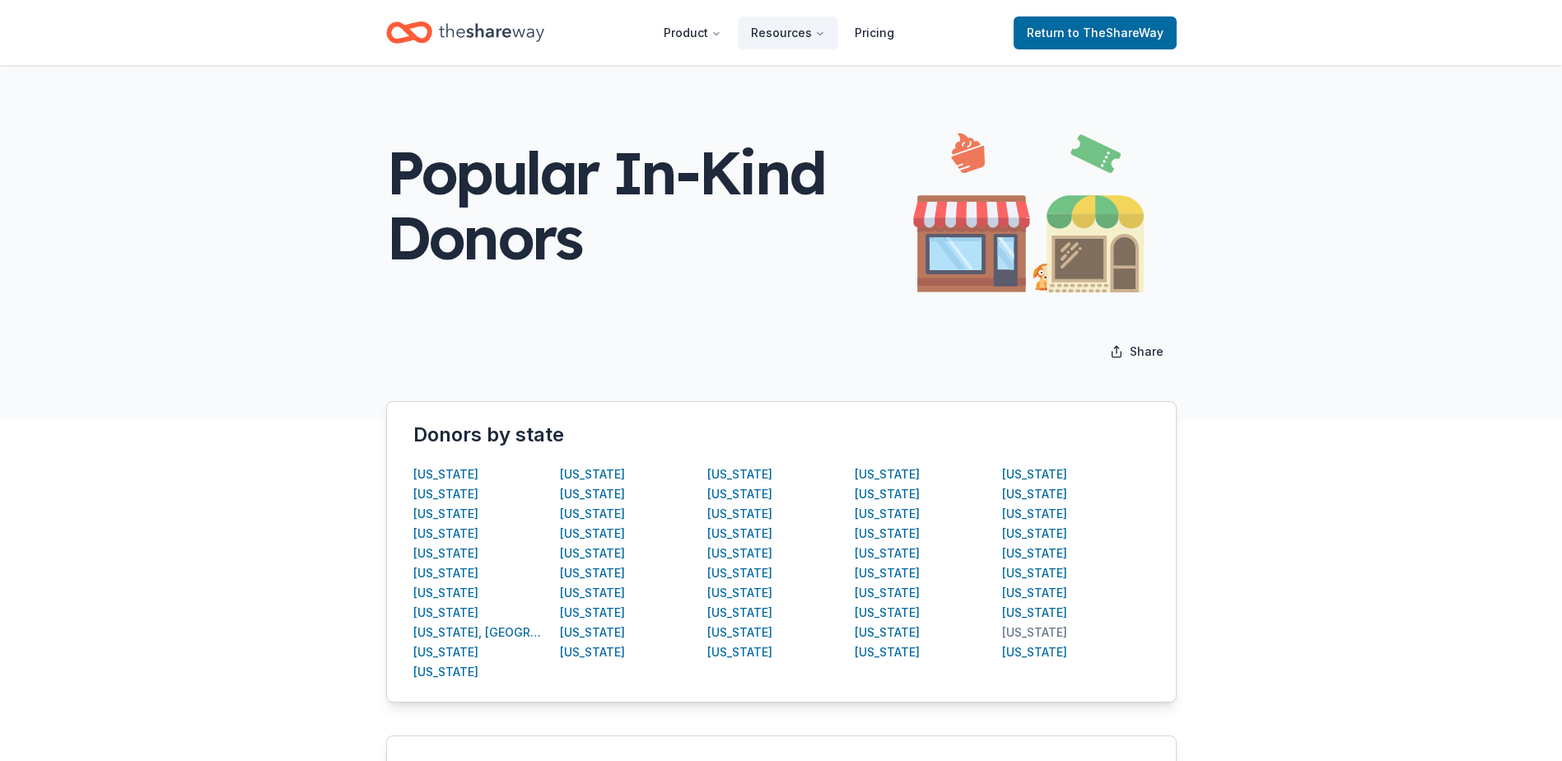
click at [1012, 641] on div "[US_STATE]" at bounding box center [1034, 632] width 65 height 20
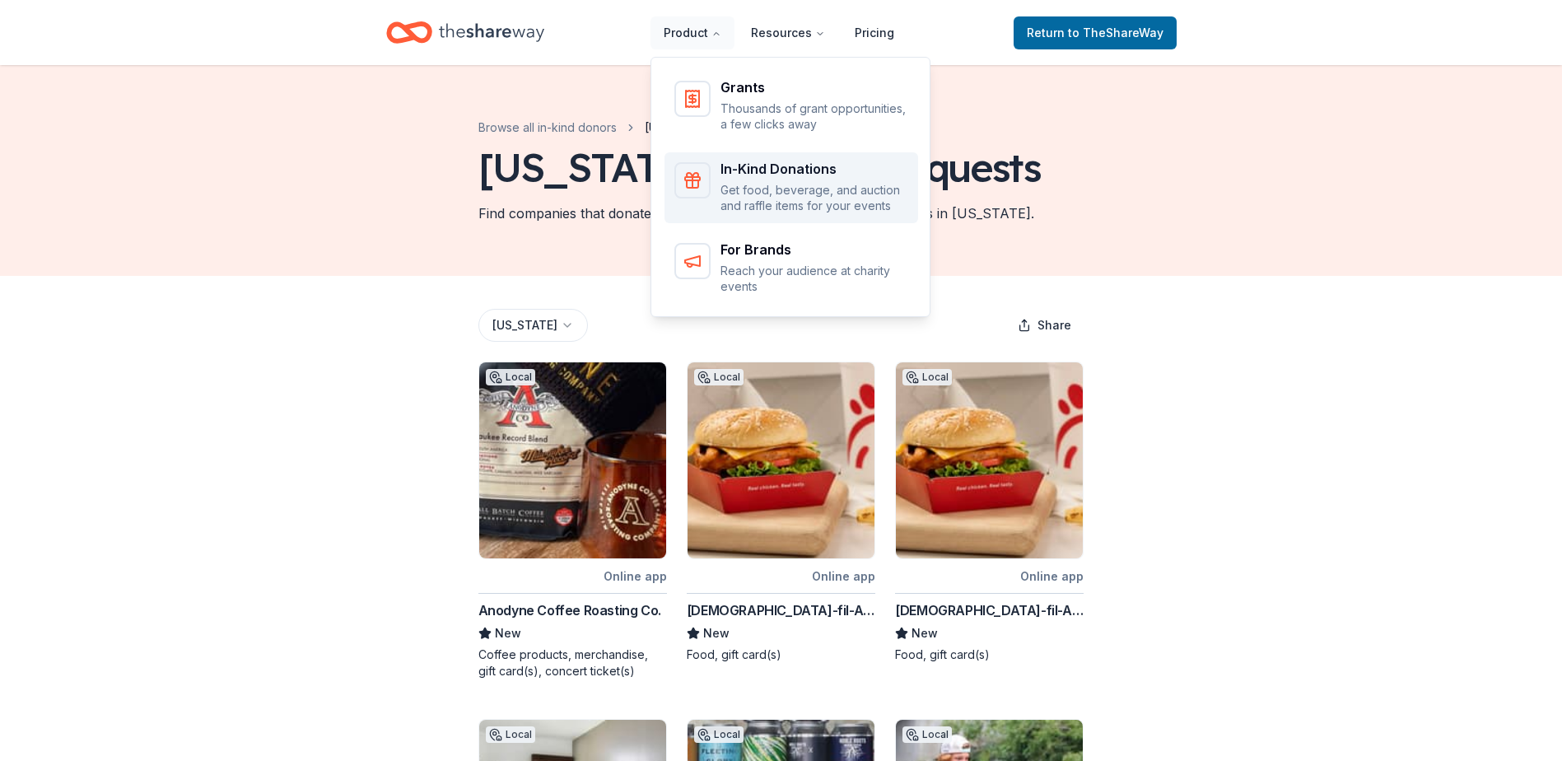
click at [732, 180] on div "In-Kind Donations Get food, beverage, and auction and raffle items for your eve…" at bounding box center [814, 188] width 188 height 52
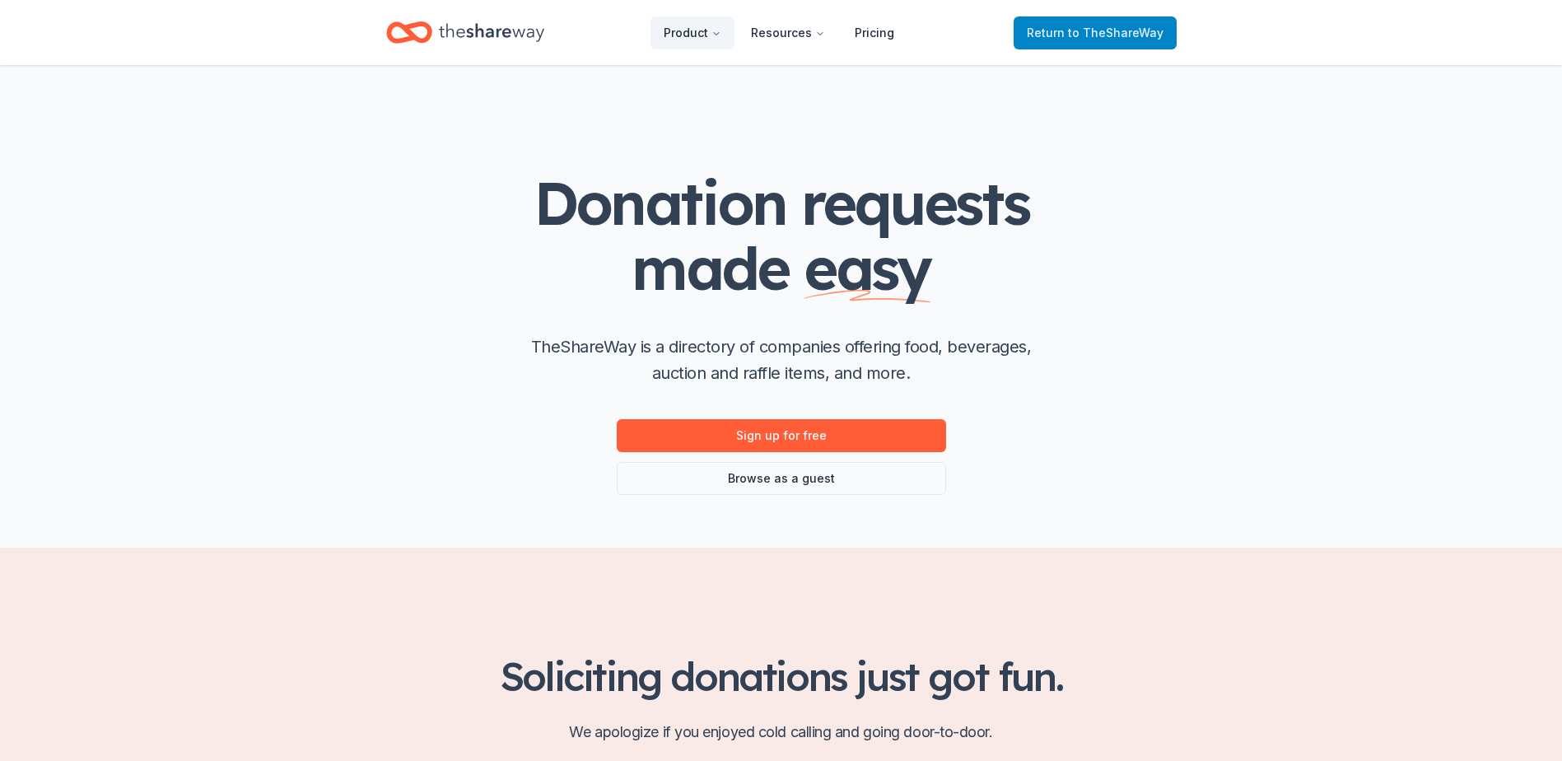
click at [1062, 30] on span "Return to TheShareWay" at bounding box center [1095, 33] width 137 height 20
click at [1097, 21] on link "Return to TheShareWay" at bounding box center [1094, 32] width 163 height 33
